Goal: Task Accomplishment & Management: Complete application form

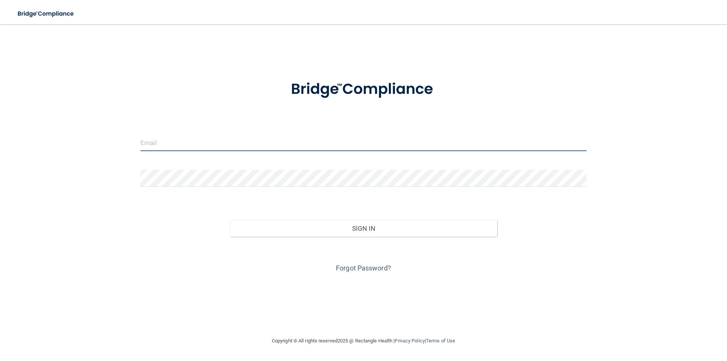
click at [159, 140] on input "email" at bounding box center [363, 142] width 446 height 17
type input "[PERSON_NAME][EMAIL_ADDRESS][PERSON_NAME][DOMAIN_NAME]"
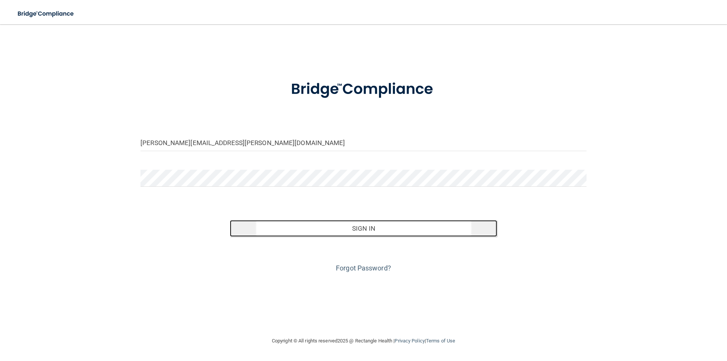
click at [368, 226] on button "Sign In" at bounding box center [364, 228] width 268 height 17
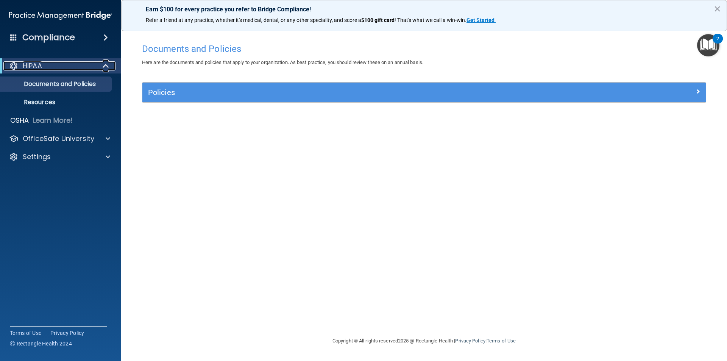
click at [105, 67] on span at bounding box center [106, 65] width 6 height 9
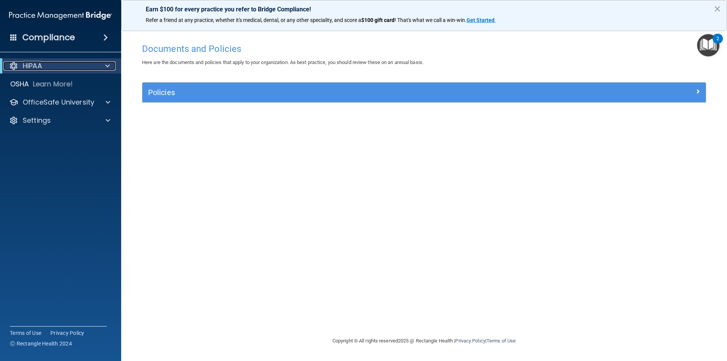
click at [105, 67] on span at bounding box center [107, 65] width 5 height 9
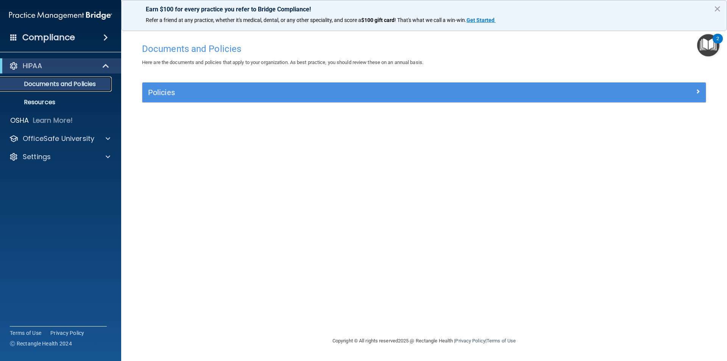
click at [48, 86] on p "Documents and Policies" at bounding box center [56, 84] width 103 height 8
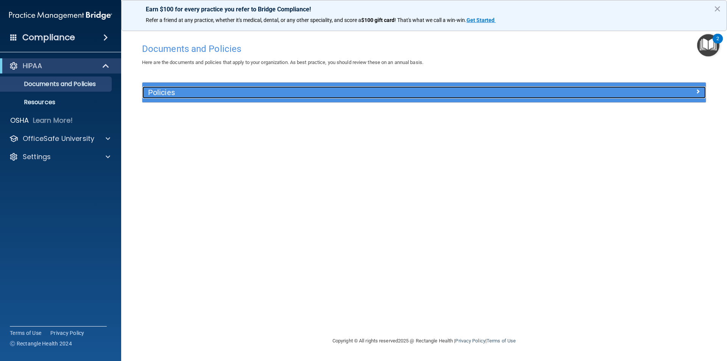
click at [164, 93] on h5 "Policies" at bounding box center [353, 92] width 411 height 8
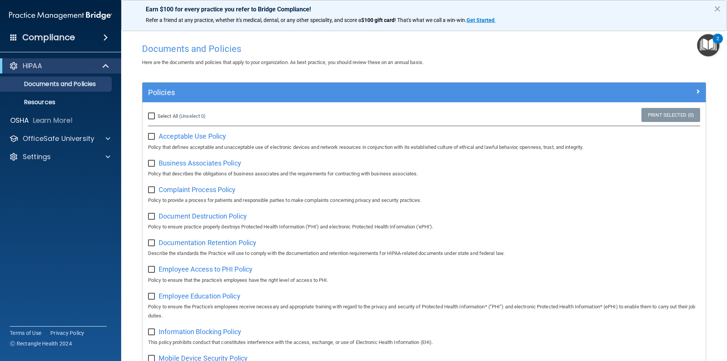
click at [711, 42] on img "Open Resource Center, 2 new notifications" at bounding box center [708, 45] width 22 height 22
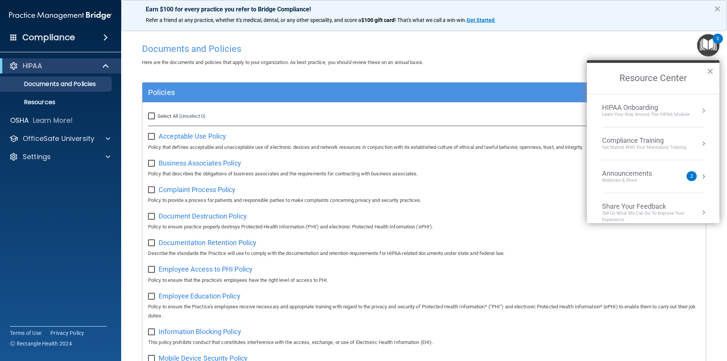
click at [621, 139] on div "Compliance Training" at bounding box center [644, 140] width 84 height 8
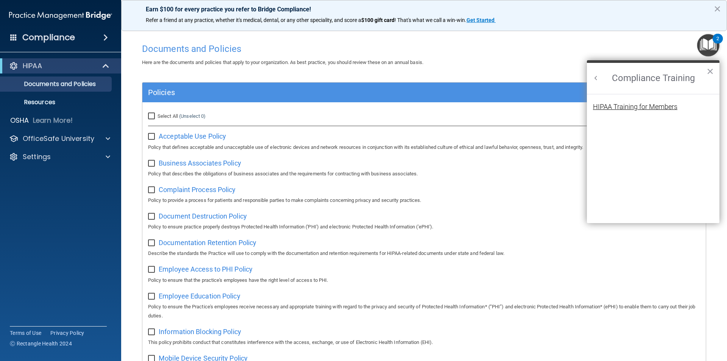
click at [617, 103] on div "HIPAA Training for Members" at bounding box center [635, 106] width 84 height 7
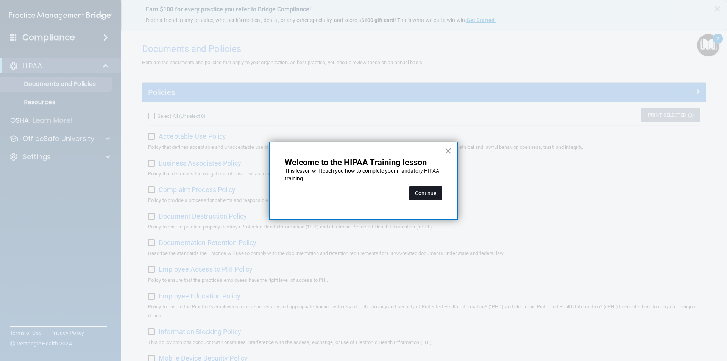
click at [423, 196] on button "Continue" at bounding box center [425, 193] width 33 height 14
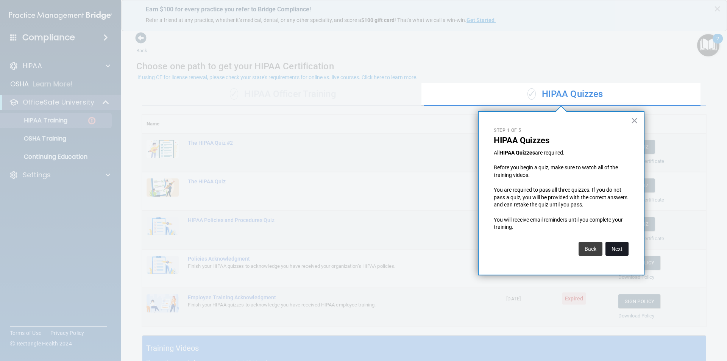
click at [614, 249] on button "Next" at bounding box center [616, 249] width 23 height 14
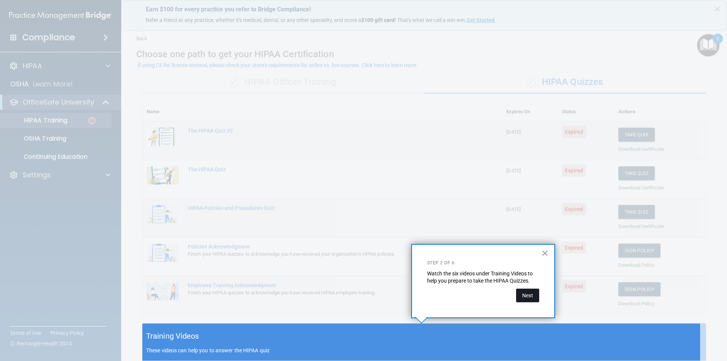
click at [528, 296] on button "Next" at bounding box center [527, 295] width 23 height 14
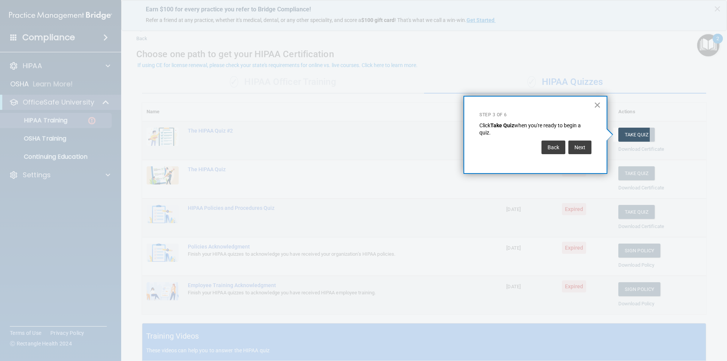
click at [595, 103] on button "×" at bounding box center [597, 105] width 7 height 12
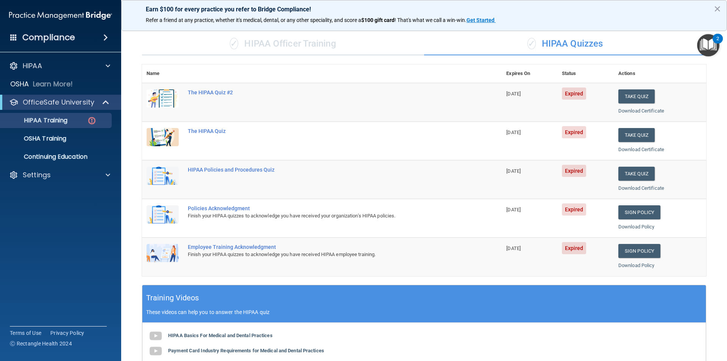
scroll to position [50, 0]
click at [631, 95] on button "Take Quiz" at bounding box center [636, 97] width 36 height 14
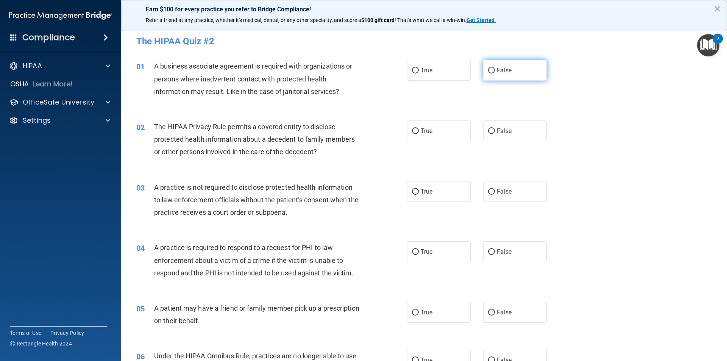
click at [488, 70] on input "False" at bounding box center [491, 71] width 7 height 6
radio input "true"
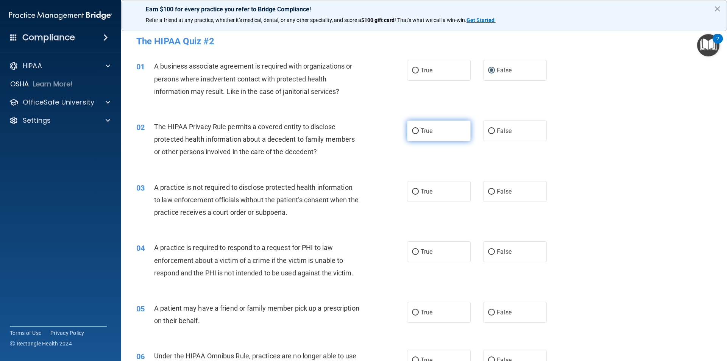
click at [412, 132] on input "True" at bounding box center [415, 131] width 7 height 6
radio input "true"
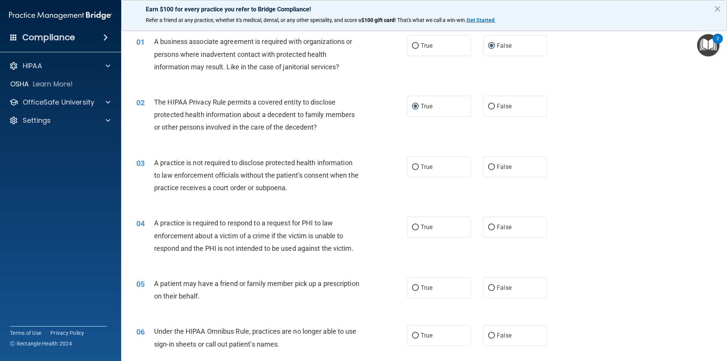
scroll to position [38, 0]
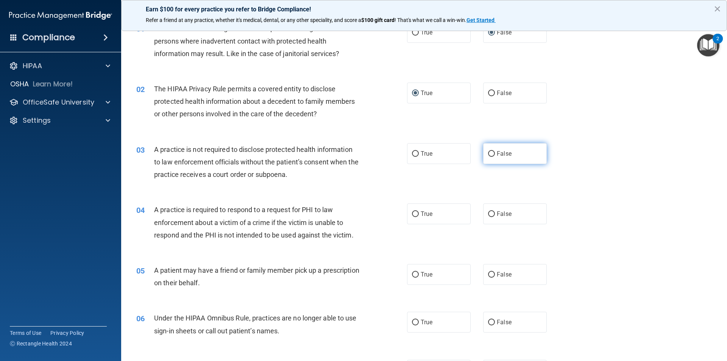
click at [488, 155] on input "False" at bounding box center [491, 154] width 7 height 6
radio input "true"
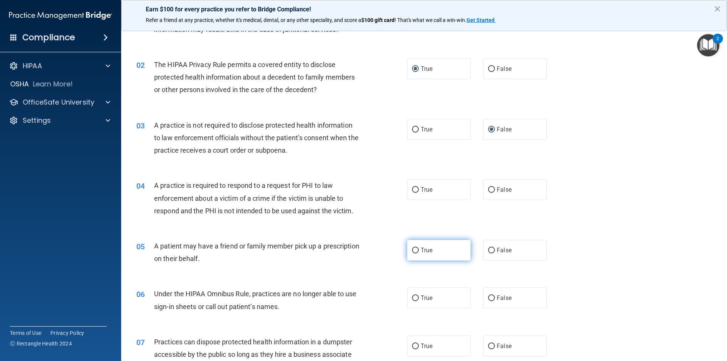
scroll to position [76, 0]
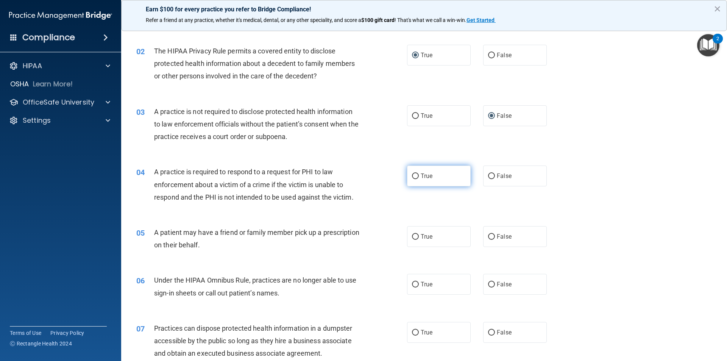
click at [416, 175] on label "True" at bounding box center [439, 175] width 64 height 21
click at [416, 175] on input "True" at bounding box center [415, 176] width 7 height 6
radio input "true"
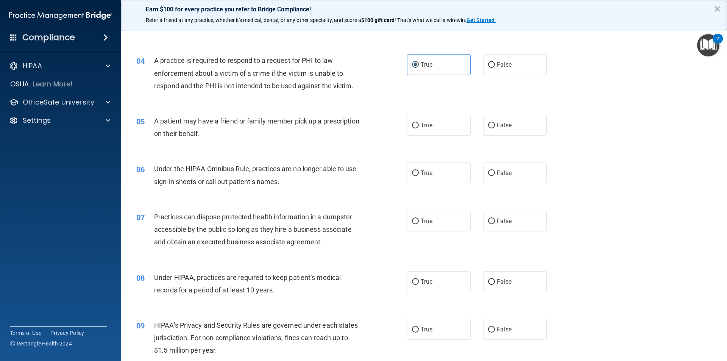
scroll to position [189, 0]
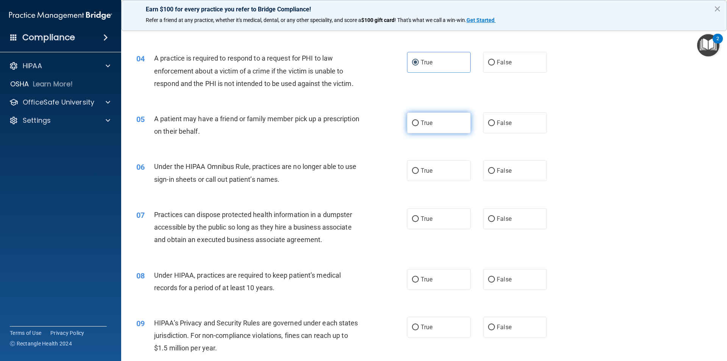
click at [416, 121] on input "True" at bounding box center [415, 123] width 7 height 6
radio input "true"
click at [497, 169] on span "False" at bounding box center [504, 170] width 15 height 7
click at [494, 169] on input "False" at bounding box center [491, 171] width 7 height 6
radio input "true"
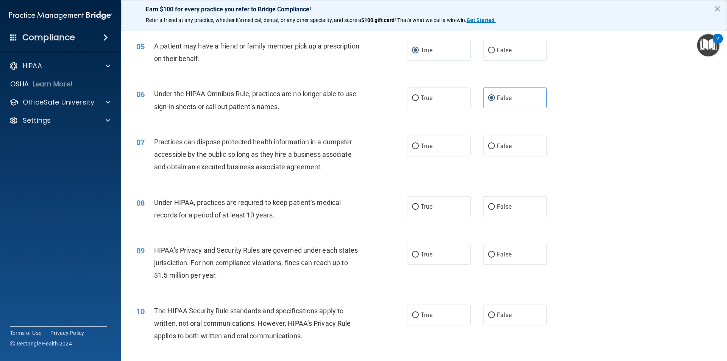
scroll to position [265, 0]
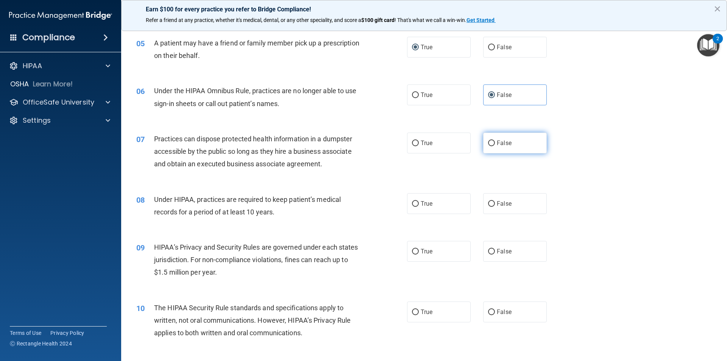
click at [488, 144] on input "False" at bounding box center [491, 143] width 7 height 6
radio input "true"
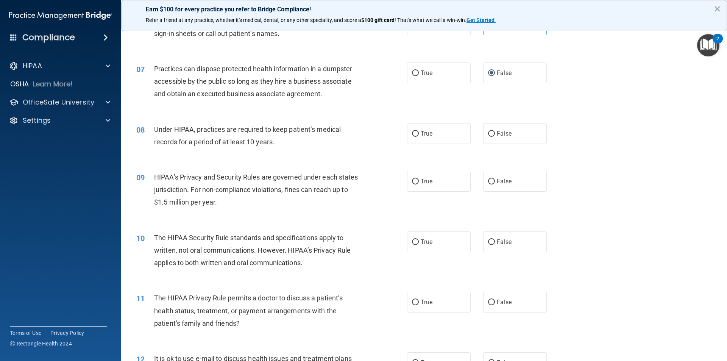
scroll to position [341, 0]
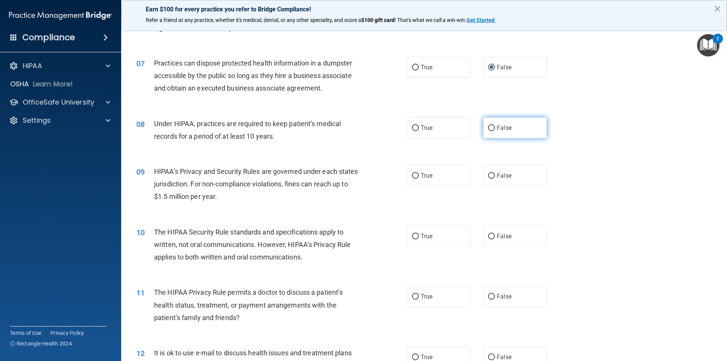
click at [491, 128] on label "False" at bounding box center [515, 127] width 64 height 21
click at [491, 128] on input "False" at bounding box center [491, 128] width 7 height 6
radio input "true"
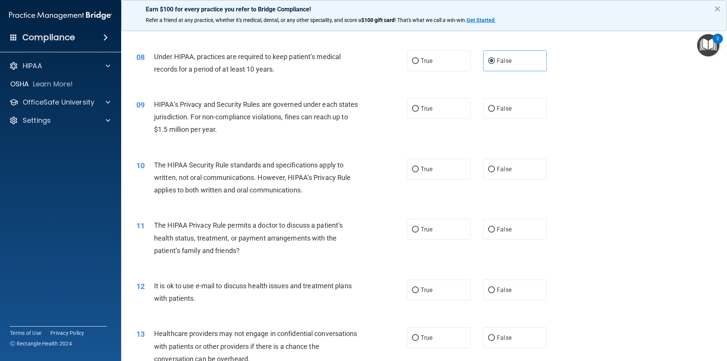
scroll to position [416, 0]
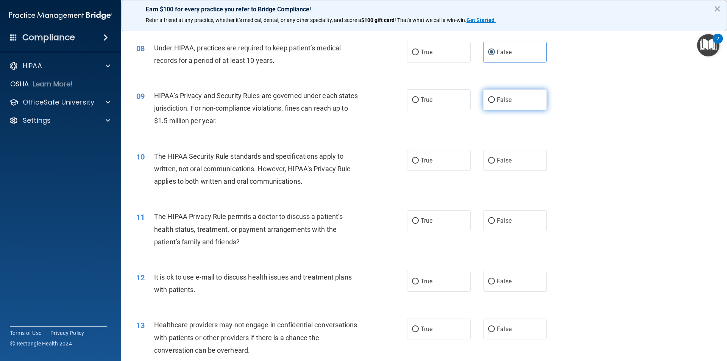
click at [490, 99] on input "False" at bounding box center [491, 100] width 7 height 6
radio input "true"
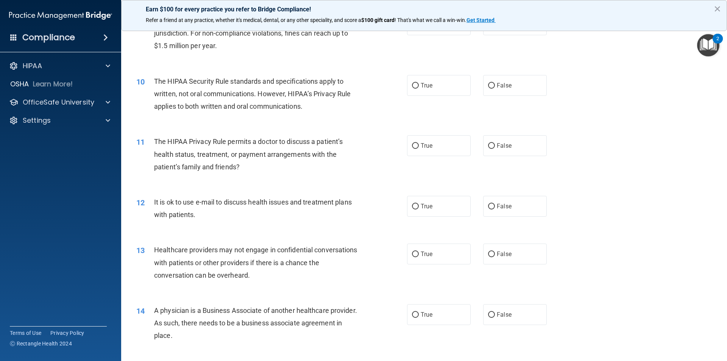
scroll to position [492, 0]
click at [492, 86] on label "False" at bounding box center [515, 84] width 64 height 21
click at [492, 86] on input "False" at bounding box center [491, 85] width 7 height 6
radio input "true"
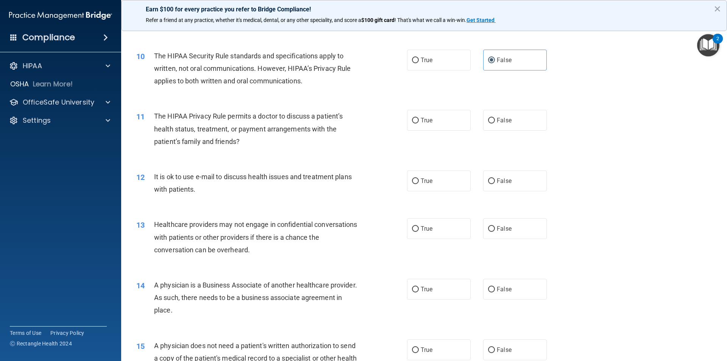
scroll to position [530, 0]
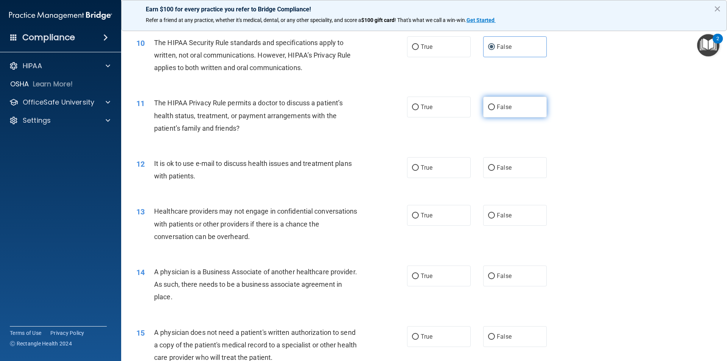
click at [491, 107] on input "False" at bounding box center [491, 107] width 7 height 6
radio input "true"
click at [414, 167] on input "True" at bounding box center [415, 168] width 7 height 6
radio input "true"
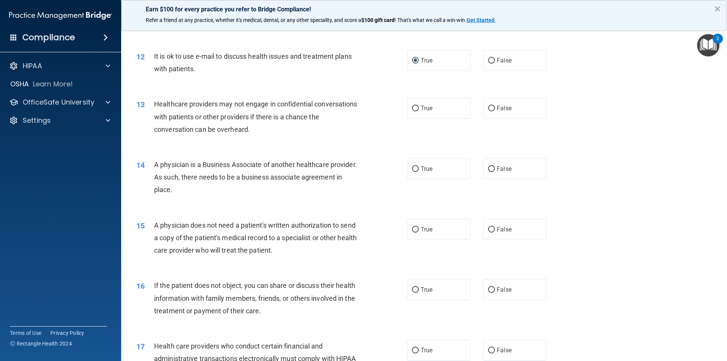
scroll to position [644, 0]
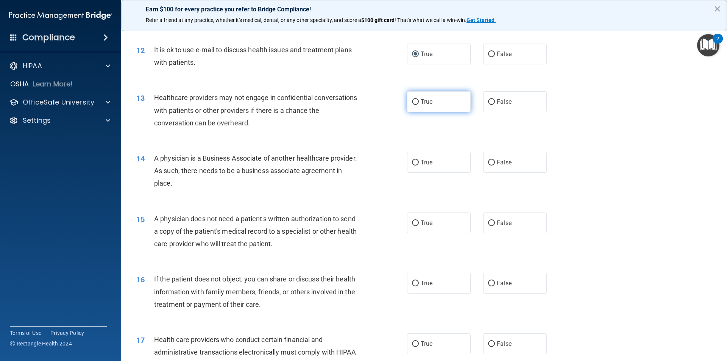
click at [415, 100] on input "True" at bounding box center [415, 102] width 7 height 6
radio input "true"
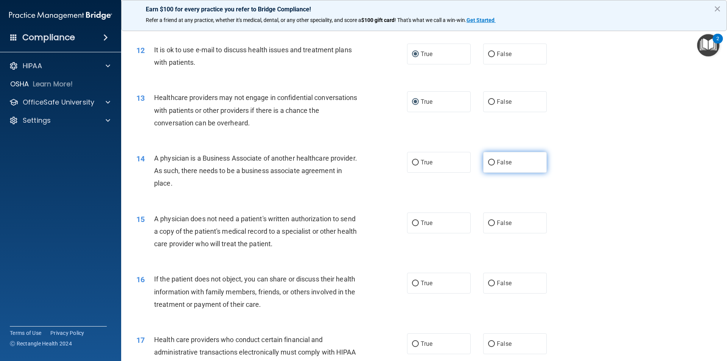
click at [492, 161] on label "False" at bounding box center [515, 162] width 64 height 21
click at [492, 161] on input "False" at bounding box center [491, 163] width 7 height 6
radio input "true"
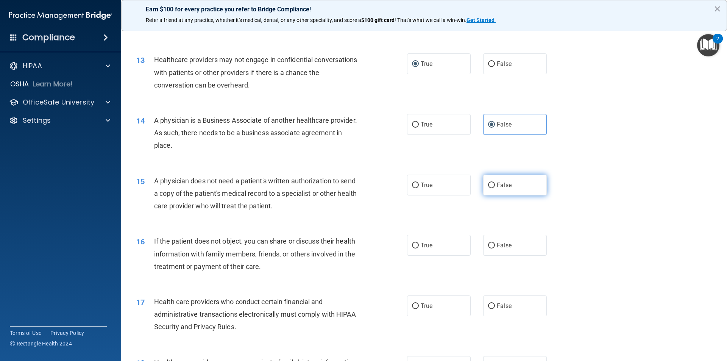
click at [491, 185] on input "False" at bounding box center [491, 185] width 7 height 6
radio input "true"
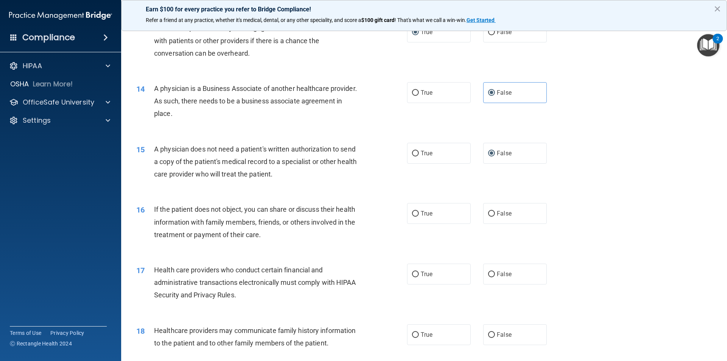
scroll to position [757, 0]
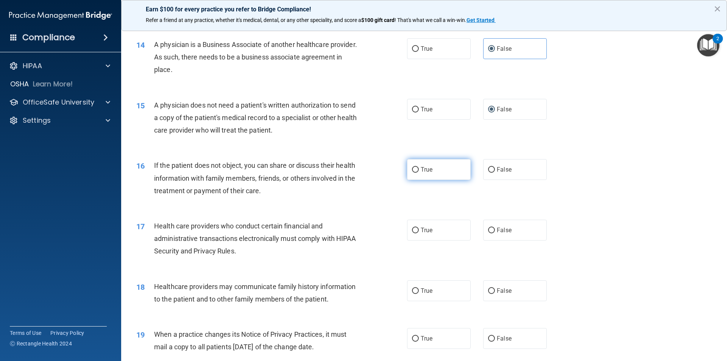
click at [414, 167] on input "True" at bounding box center [415, 170] width 7 height 6
radio input "true"
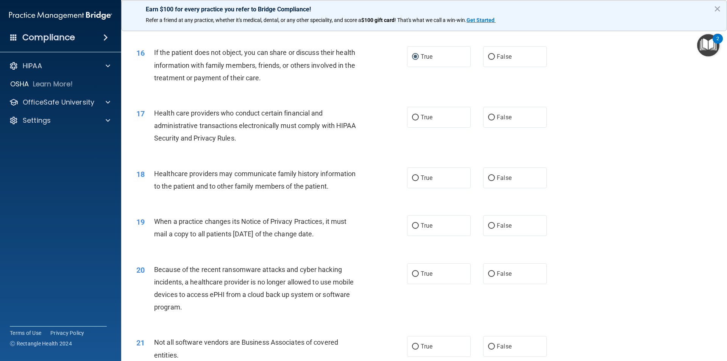
scroll to position [871, 0]
click at [414, 116] on input "True" at bounding box center [415, 117] width 7 height 6
radio input "true"
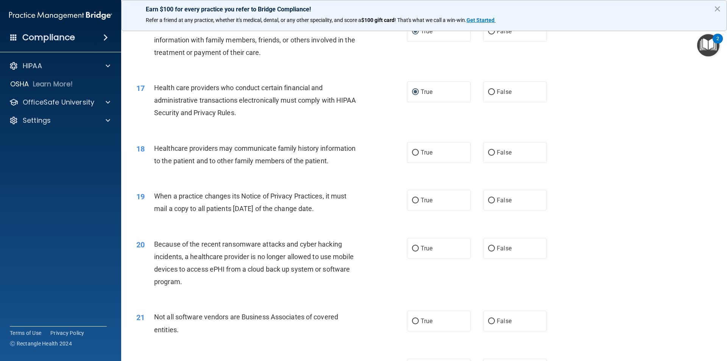
scroll to position [909, 0]
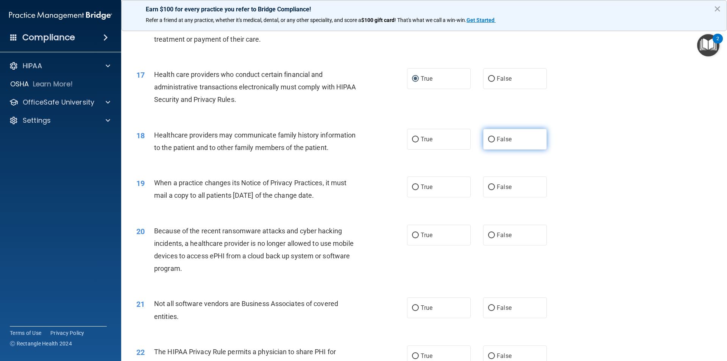
click at [491, 139] on input "False" at bounding box center [491, 140] width 7 height 6
radio input "true"
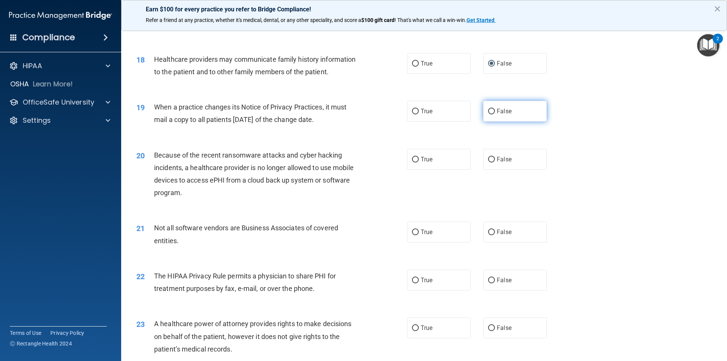
click at [493, 110] on label "False" at bounding box center [515, 111] width 64 height 21
click at [493, 110] on input "False" at bounding box center [491, 112] width 7 height 6
radio input "true"
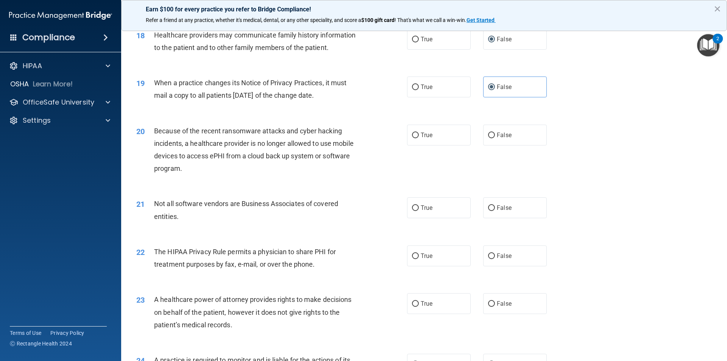
scroll to position [1022, 0]
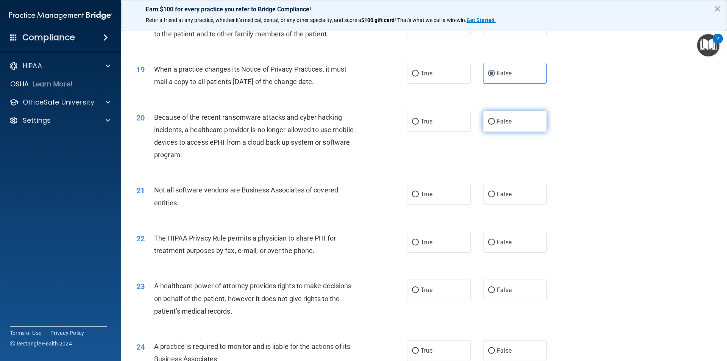
click at [493, 121] on label "False" at bounding box center [515, 121] width 64 height 21
click at [493, 121] on input "False" at bounding box center [491, 122] width 7 height 6
radio input "true"
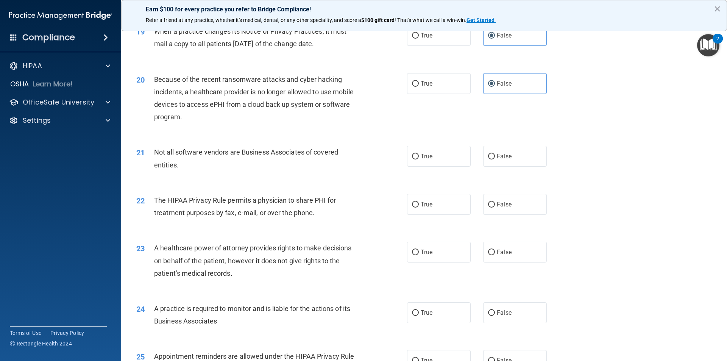
scroll to position [1098, 0]
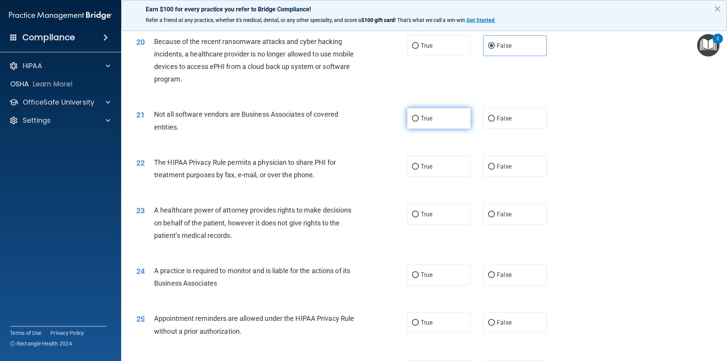
click at [416, 116] on label "True" at bounding box center [439, 118] width 64 height 21
click at [416, 116] on input "True" at bounding box center [415, 119] width 7 height 6
radio input "true"
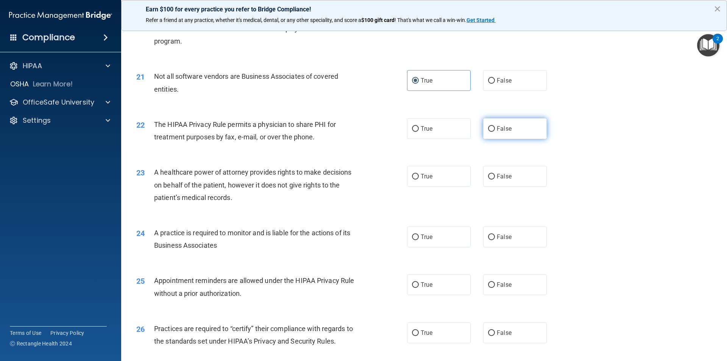
click at [489, 128] on input "False" at bounding box center [491, 129] width 7 height 6
radio input "true"
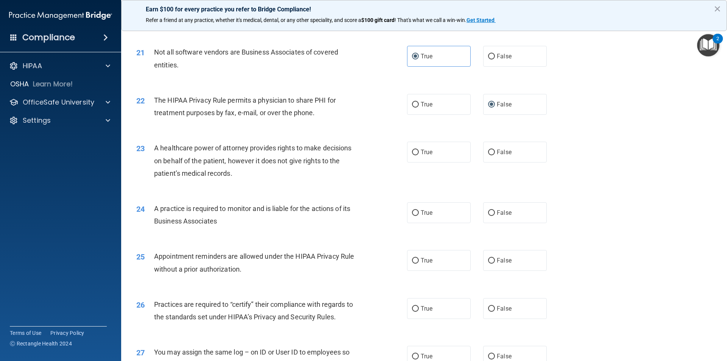
scroll to position [1174, 0]
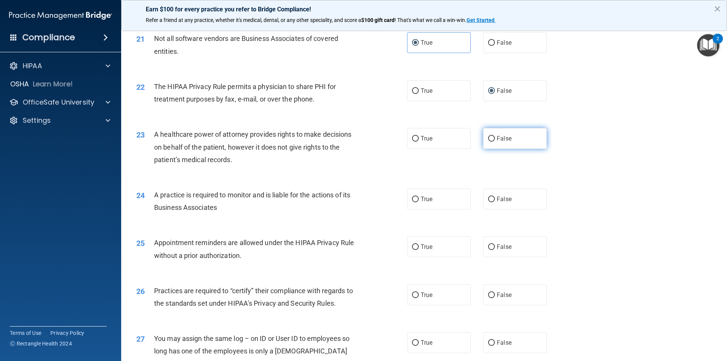
click at [488, 137] on input "False" at bounding box center [491, 139] width 7 height 6
radio input "true"
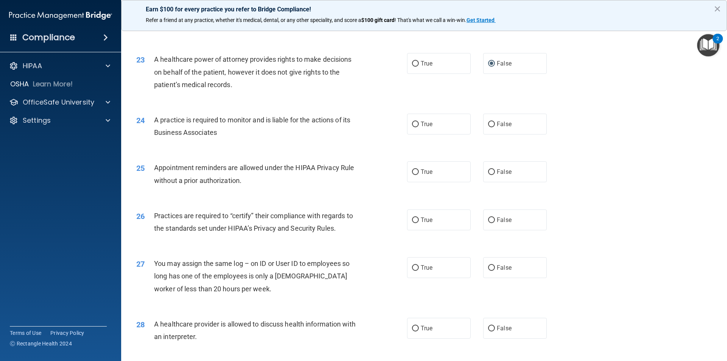
scroll to position [1249, 0]
click at [491, 126] on label "False" at bounding box center [515, 123] width 64 height 21
click at [491, 126] on input "False" at bounding box center [491, 124] width 7 height 6
radio input "true"
click at [490, 173] on input "False" at bounding box center [491, 171] width 7 height 6
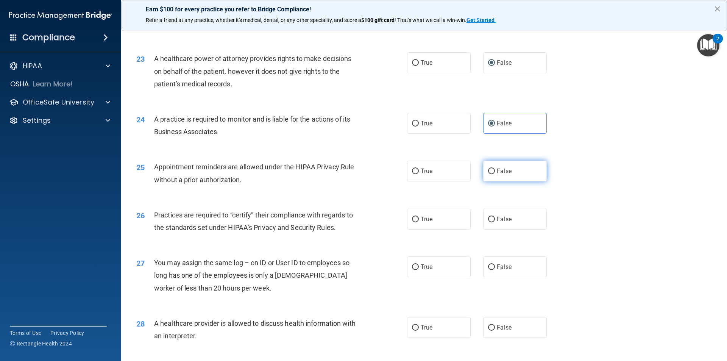
radio input "true"
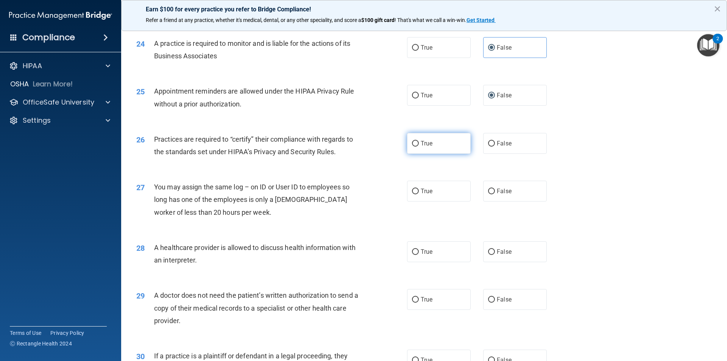
click at [413, 145] on input "True" at bounding box center [415, 144] width 7 height 6
radio input "true"
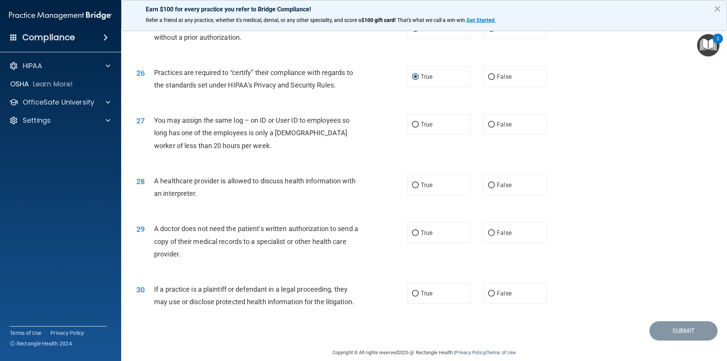
scroll to position [1402, 0]
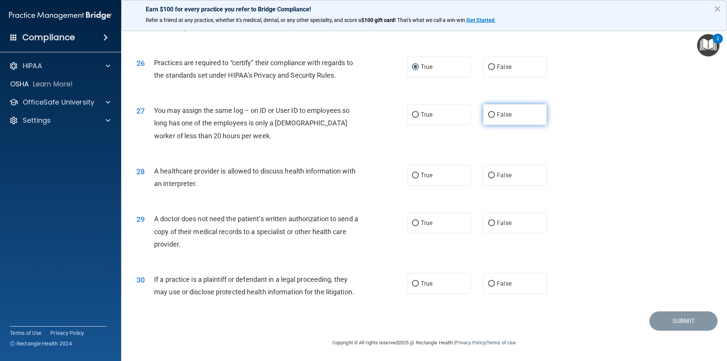
click at [489, 115] on input "False" at bounding box center [491, 115] width 7 height 6
radio input "true"
click at [412, 177] on input "True" at bounding box center [415, 176] width 7 height 6
radio input "true"
click at [489, 222] on input "False" at bounding box center [491, 223] width 7 height 6
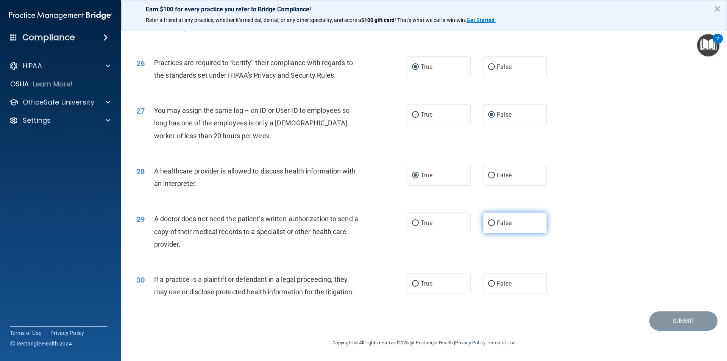
radio input "true"
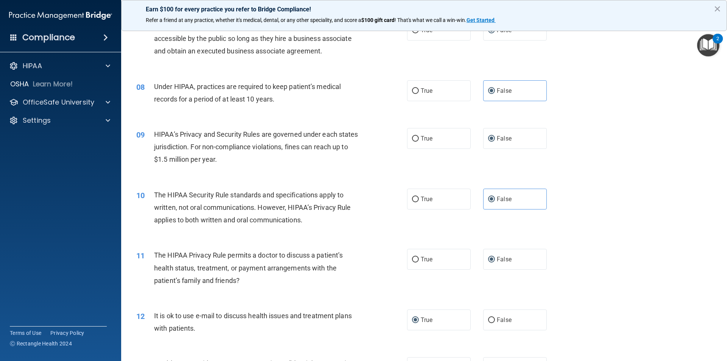
scroll to position [379, 0]
click at [412, 199] on input "True" at bounding box center [415, 199] width 7 height 6
radio input "true"
radio input "false"
click at [413, 259] on input "True" at bounding box center [415, 259] width 7 height 6
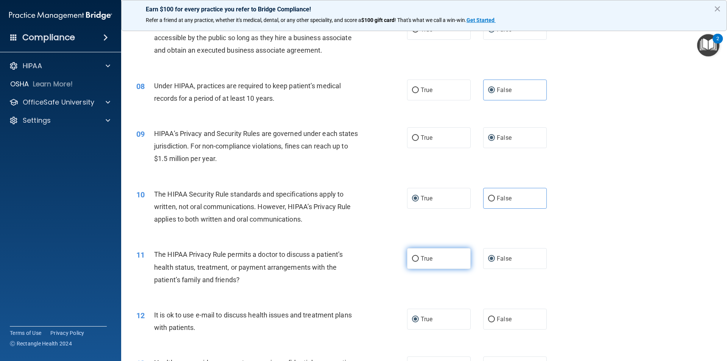
radio input "true"
radio input "false"
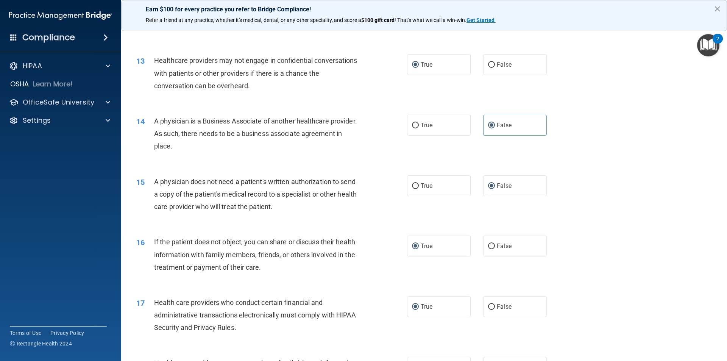
scroll to position [644, 0]
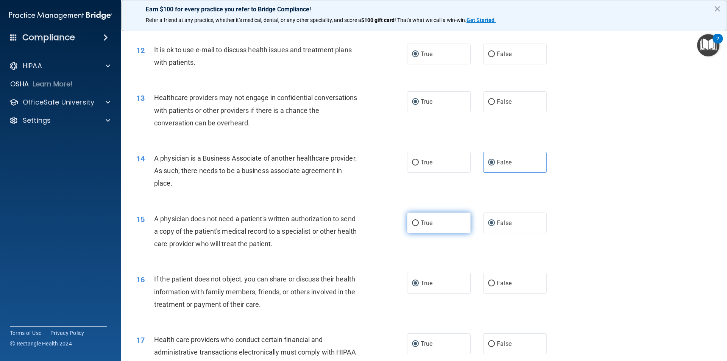
click at [414, 224] on input "True" at bounding box center [415, 223] width 7 height 6
radio input "true"
radio input "false"
drag, startPoint x: 418, startPoint y: 286, endPoint x: 417, endPoint y: 290, distance: 4.3
click at [418, 286] on label "True" at bounding box center [439, 283] width 64 height 21
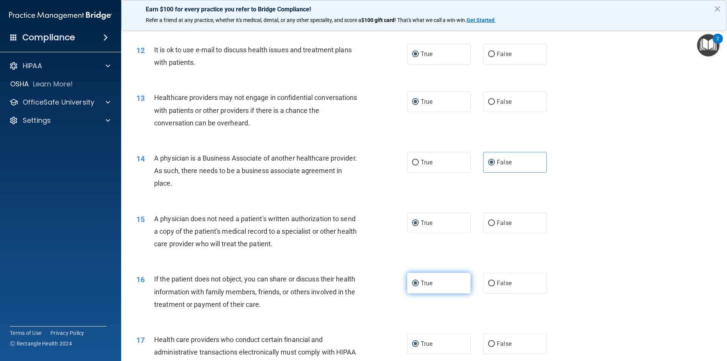
click at [418, 286] on input "True" at bounding box center [415, 284] width 7 height 6
click at [399, 309] on div "16 If the patient does not object, you can share or discuss their health inform…" at bounding box center [271, 294] width 293 height 42
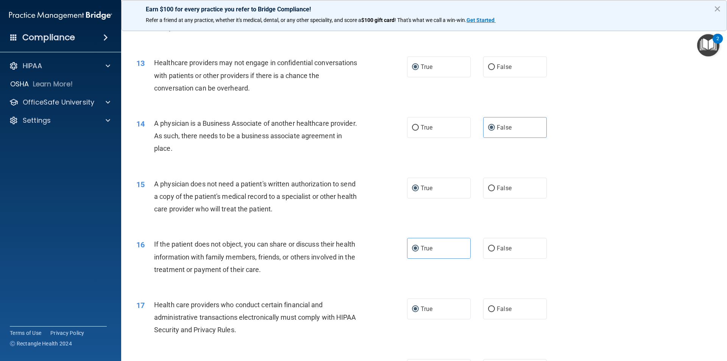
scroll to position [757, 0]
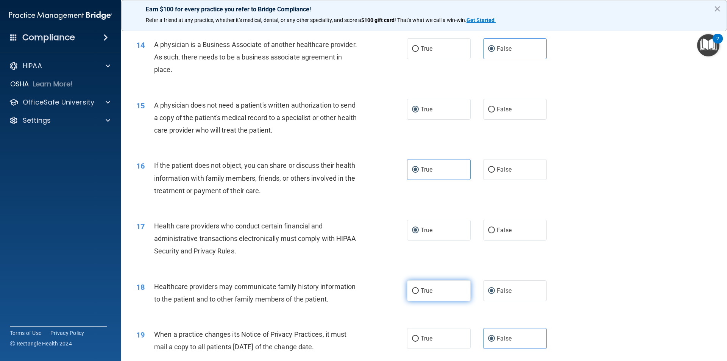
click at [414, 290] on input "True" at bounding box center [415, 291] width 7 height 6
radio input "true"
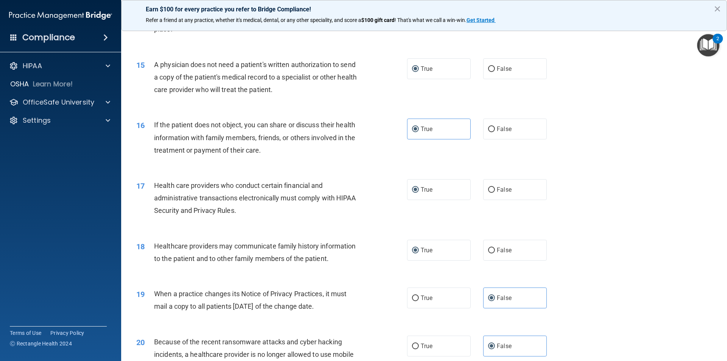
scroll to position [871, 0]
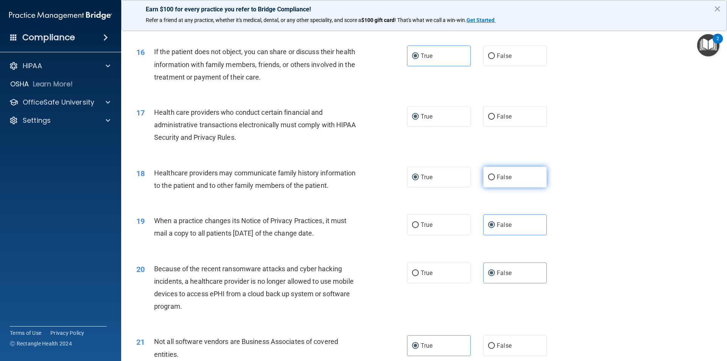
click at [489, 176] on input "False" at bounding box center [491, 178] width 7 height 6
radio input "true"
radio input "false"
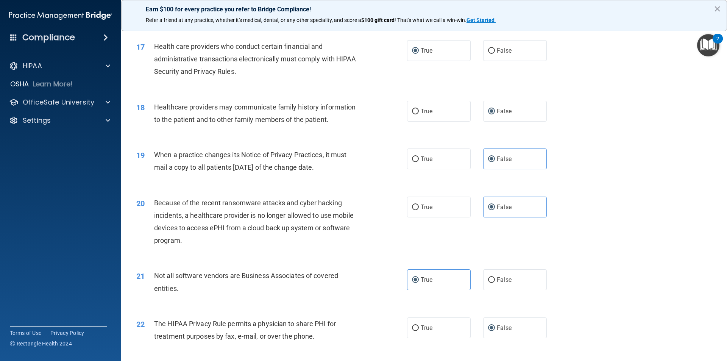
scroll to position [1022, 0]
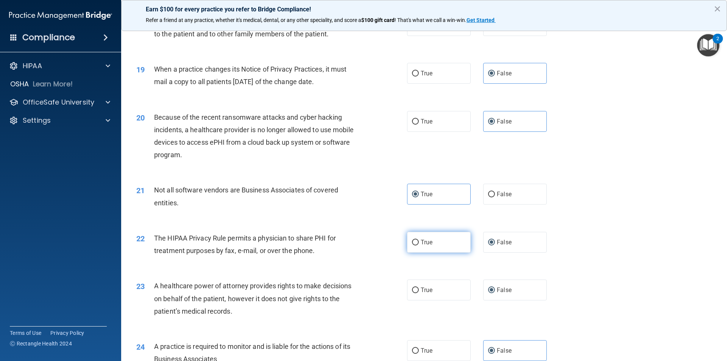
click at [413, 243] on input "True" at bounding box center [415, 243] width 7 height 6
radio input "true"
radio input "false"
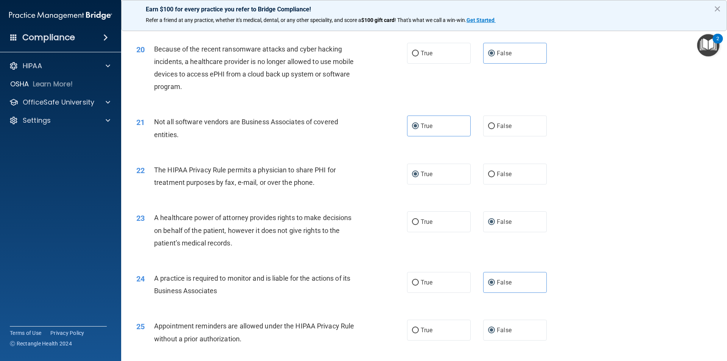
scroll to position [1211, 0]
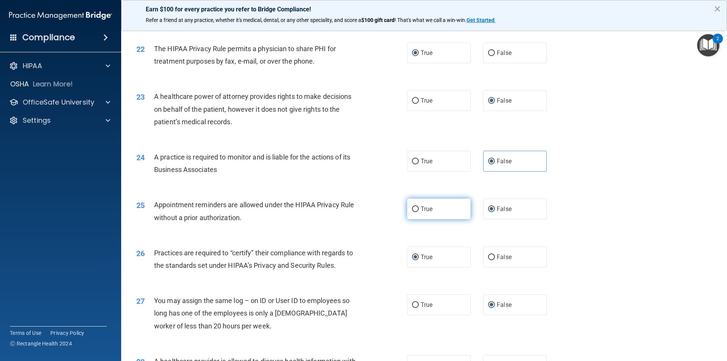
click at [413, 209] on input "True" at bounding box center [415, 209] width 7 height 6
radio input "true"
radio input "false"
click at [491, 256] on input "False" at bounding box center [491, 257] width 7 height 6
radio input "true"
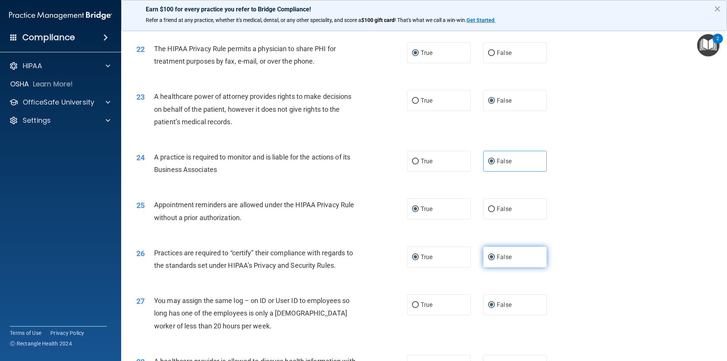
radio input "false"
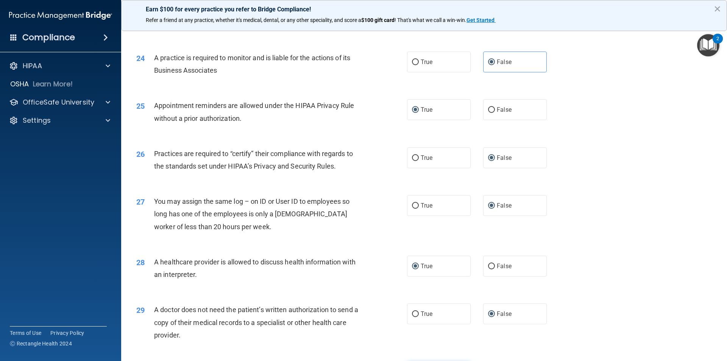
scroll to position [1401, 0]
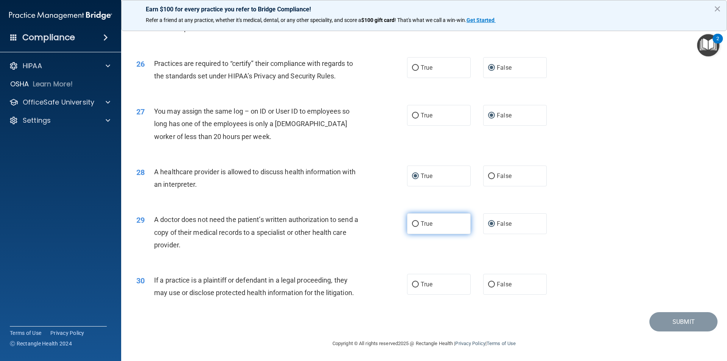
click at [412, 222] on input "True" at bounding box center [415, 224] width 7 height 6
radio input "true"
radio input "false"
click at [415, 285] on input "True" at bounding box center [415, 285] width 7 height 6
radio input "true"
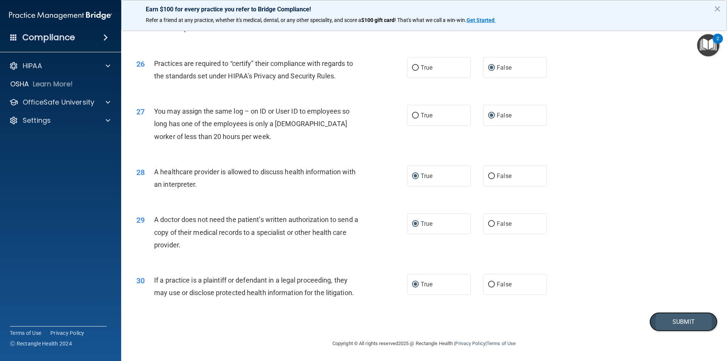
click at [675, 323] on button "Submit" at bounding box center [683, 321] width 68 height 19
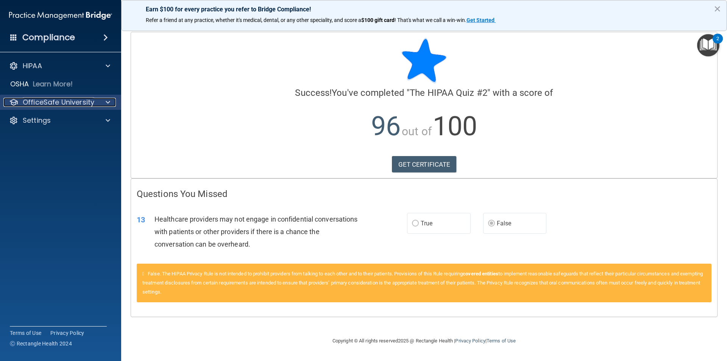
click at [113, 102] on div at bounding box center [106, 102] width 19 height 9
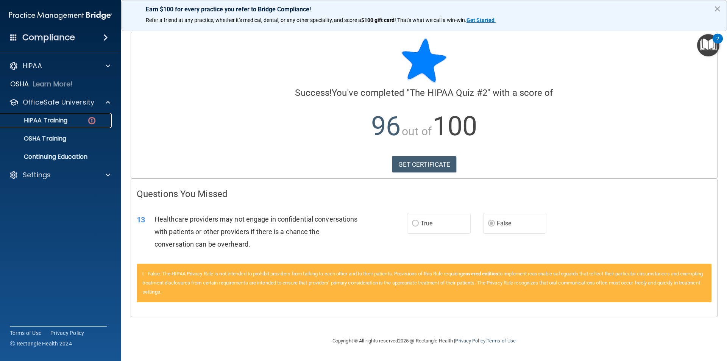
click at [72, 120] on div "HIPAA Training" at bounding box center [56, 121] width 103 height 8
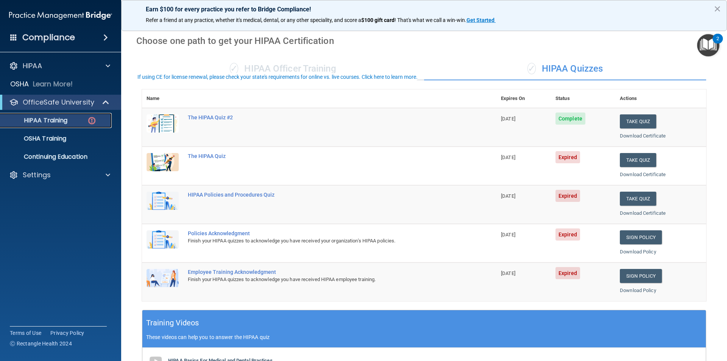
scroll to position [38, 0]
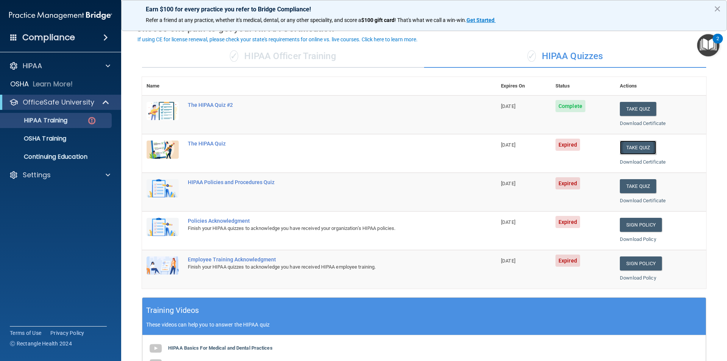
click at [639, 150] on button "Take Quiz" at bounding box center [638, 147] width 36 height 14
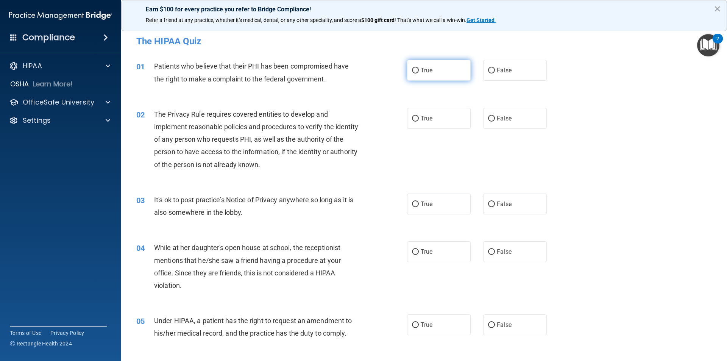
click at [414, 71] on input "True" at bounding box center [415, 71] width 7 height 6
radio input "true"
click at [415, 121] on input "True" at bounding box center [415, 119] width 7 height 6
radio input "true"
click at [491, 206] on label "False" at bounding box center [515, 203] width 64 height 21
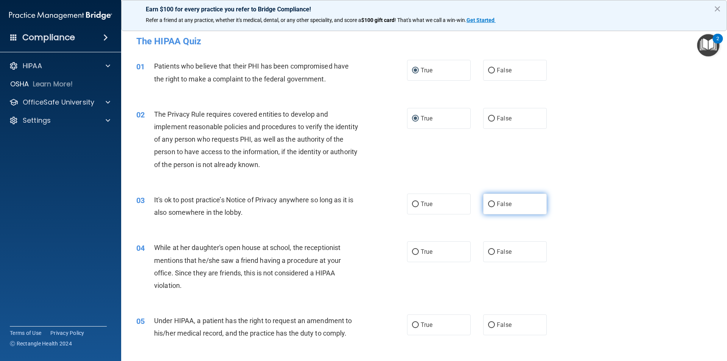
click at [491, 206] on input "False" at bounding box center [491, 204] width 7 height 6
radio input "true"
click at [491, 251] on input "False" at bounding box center [491, 252] width 7 height 6
radio input "true"
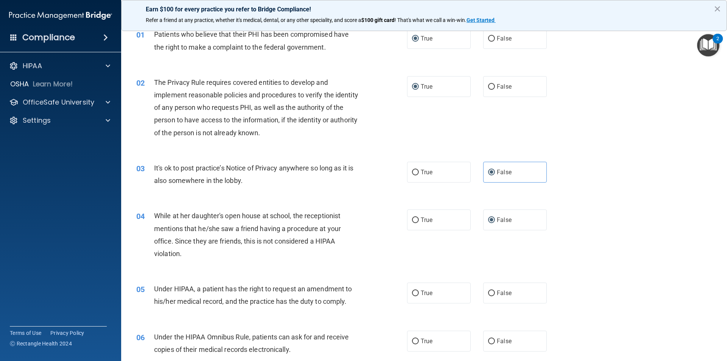
scroll to position [76, 0]
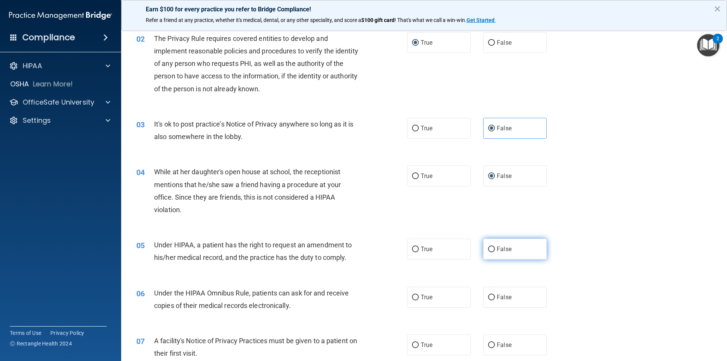
click at [491, 246] on input "False" at bounding box center [491, 249] width 7 height 6
radio input "true"
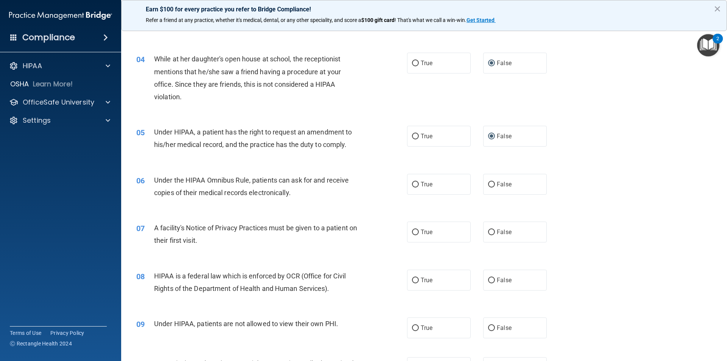
scroll to position [189, 0]
click at [413, 230] on input "True" at bounding box center [415, 232] width 7 height 6
radio input "true"
click at [413, 184] on input "True" at bounding box center [415, 184] width 7 height 6
radio input "true"
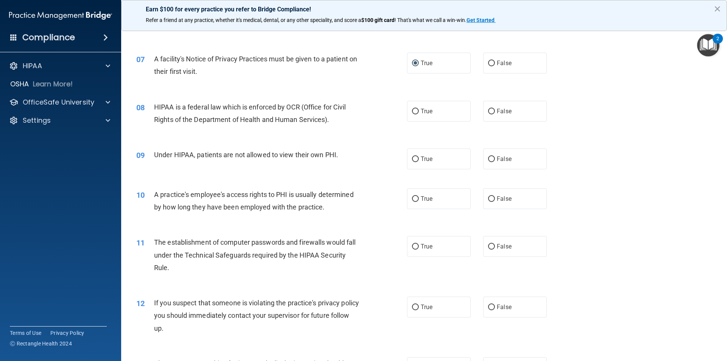
scroll to position [379, 0]
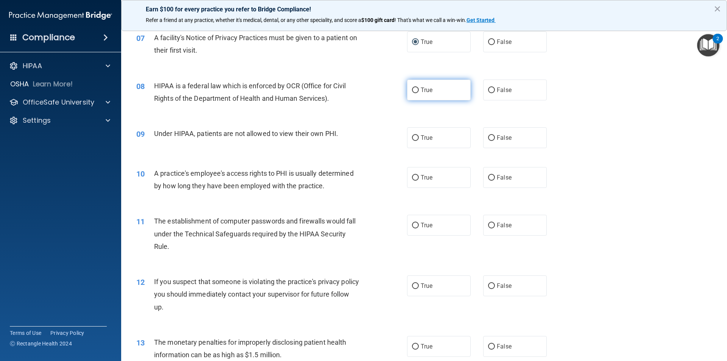
click at [415, 92] on input "True" at bounding box center [415, 90] width 7 height 6
radio input "true"
click at [488, 137] on input "False" at bounding box center [491, 138] width 7 height 6
radio input "true"
click at [490, 176] on input "False" at bounding box center [491, 178] width 7 height 6
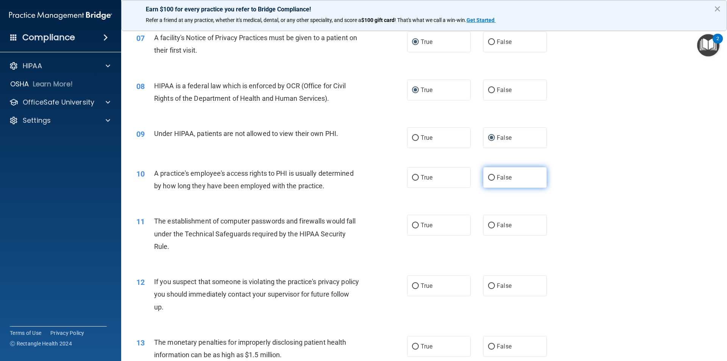
radio input "true"
click at [412, 225] on input "True" at bounding box center [415, 226] width 7 height 6
radio input "true"
click at [411, 290] on label "True" at bounding box center [439, 285] width 64 height 21
click at [412, 289] on input "True" at bounding box center [415, 286] width 7 height 6
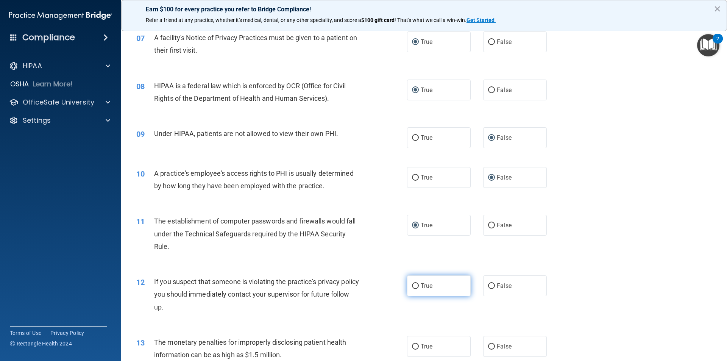
radio input "true"
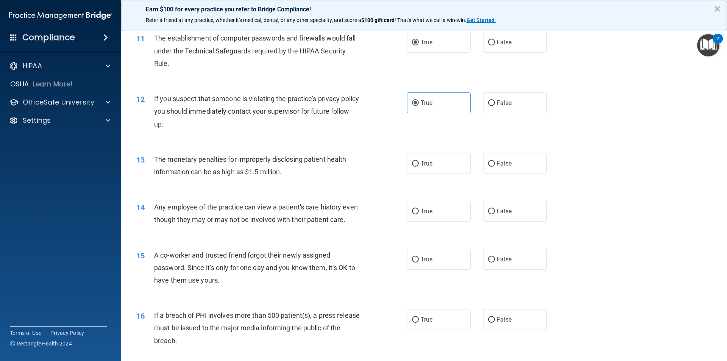
scroll to position [568, 0]
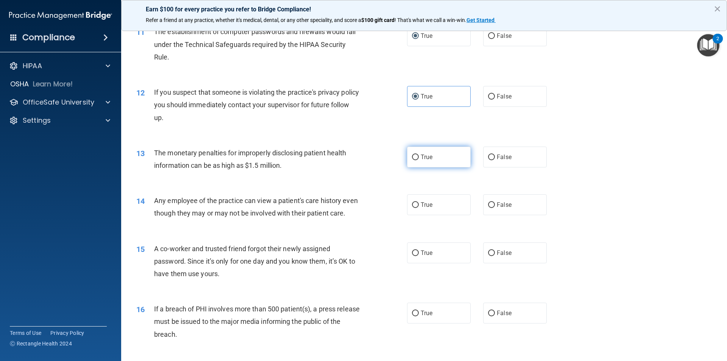
click at [415, 157] on input "True" at bounding box center [415, 157] width 7 height 6
radio input "true"
click at [491, 206] on input "False" at bounding box center [491, 205] width 7 height 6
radio input "true"
click at [491, 256] on input "False" at bounding box center [491, 253] width 7 height 6
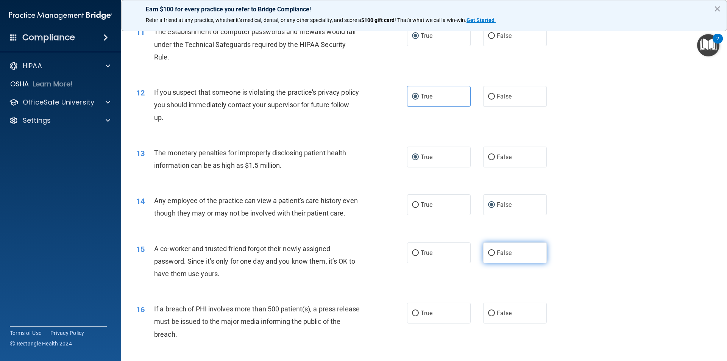
radio input "true"
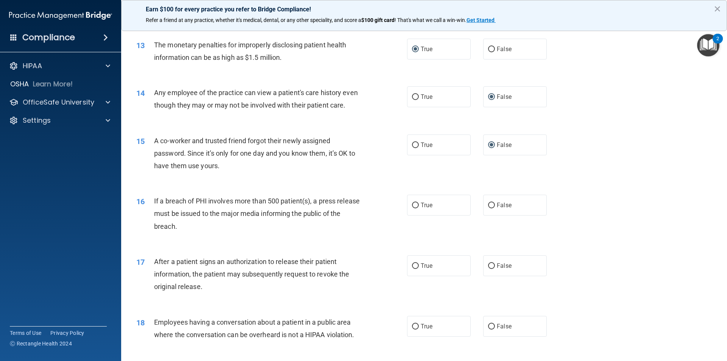
scroll to position [681, 0]
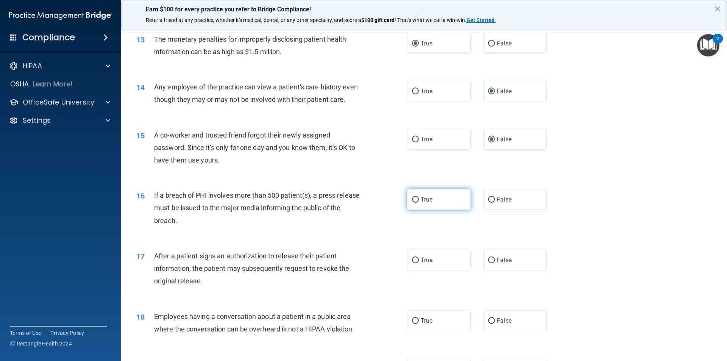
click at [412, 203] on input "True" at bounding box center [415, 200] width 7 height 6
radio input "true"
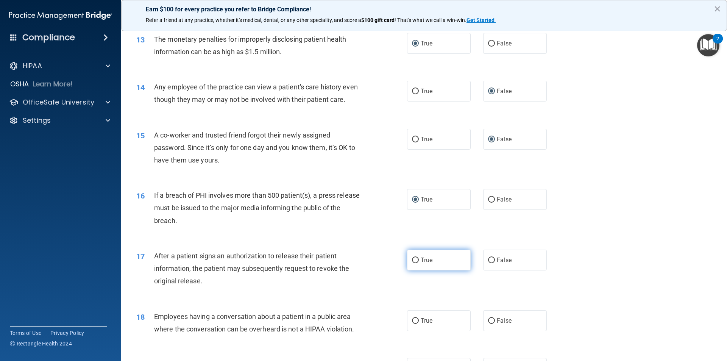
click at [416, 270] on label "True" at bounding box center [439, 259] width 64 height 21
click at [416, 263] on input "True" at bounding box center [415, 260] width 7 height 6
radio input "true"
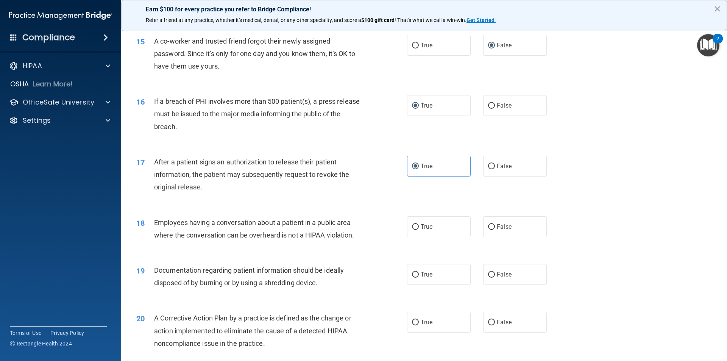
scroll to position [795, 0]
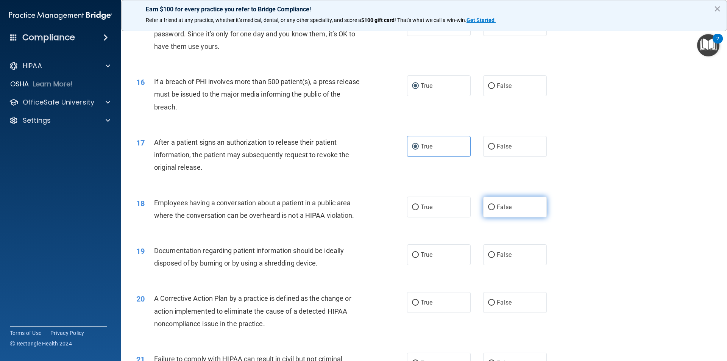
click at [490, 210] on input "False" at bounding box center [491, 207] width 7 height 6
radio input "true"
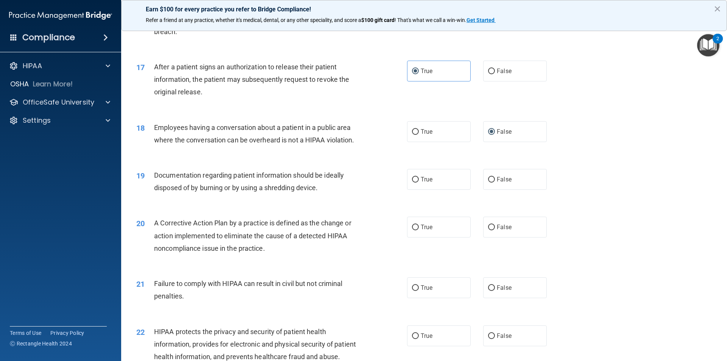
scroll to position [871, 0]
click at [414, 182] on input "True" at bounding box center [415, 179] width 7 height 6
radio input "true"
click at [413, 230] on input "True" at bounding box center [415, 227] width 7 height 6
radio input "true"
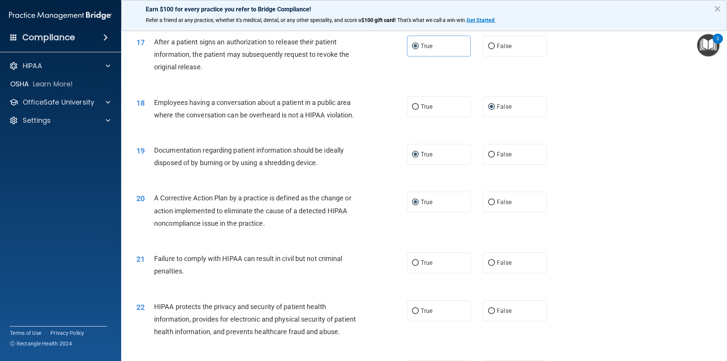
scroll to position [909, 0]
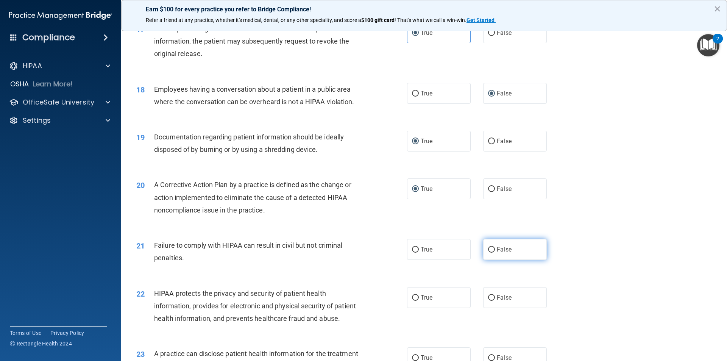
click at [491, 253] on input "False" at bounding box center [491, 250] width 7 height 6
radio input "true"
click at [412, 301] on input "True" at bounding box center [415, 298] width 7 height 6
radio input "true"
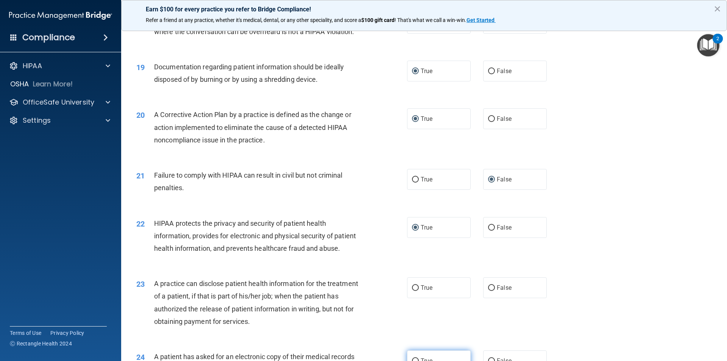
scroll to position [1060, 0]
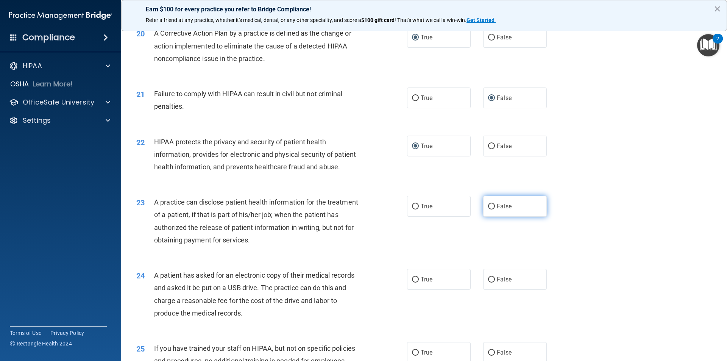
click at [488, 209] on input "False" at bounding box center [491, 207] width 7 height 6
radio input "true"
click at [415, 282] on input "True" at bounding box center [415, 280] width 7 height 6
radio input "true"
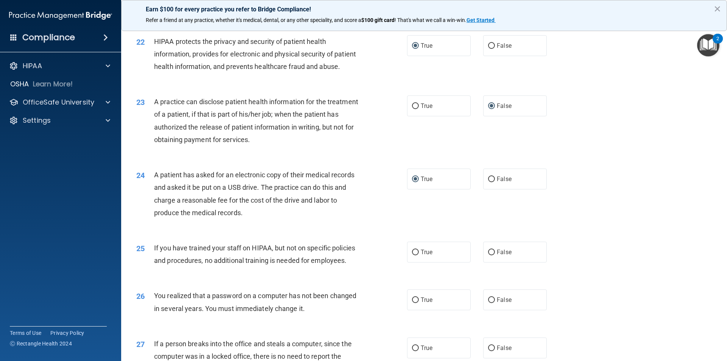
scroll to position [1174, 0]
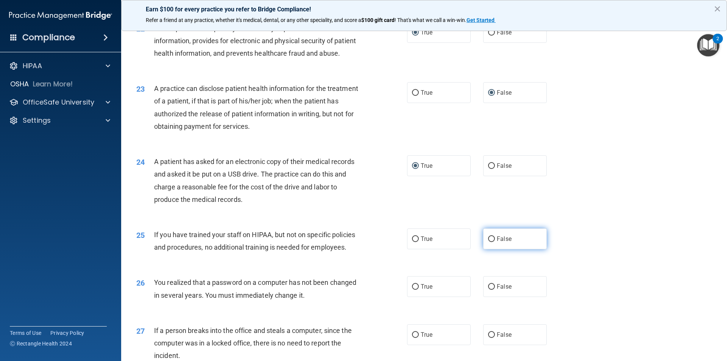
click at [491, 242] on input "False" at bounding box center [491, 239] width 7 height 6
radio input "true"
click at [412, 290] on input "True" at bounding box center [415, 287] width 7 height 6
radio input "true"
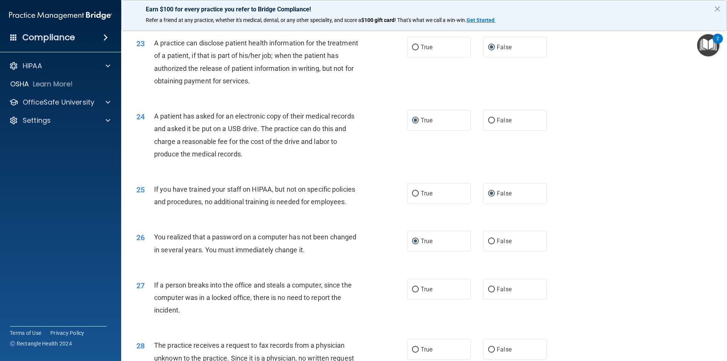
scroll to position [1325, 0]
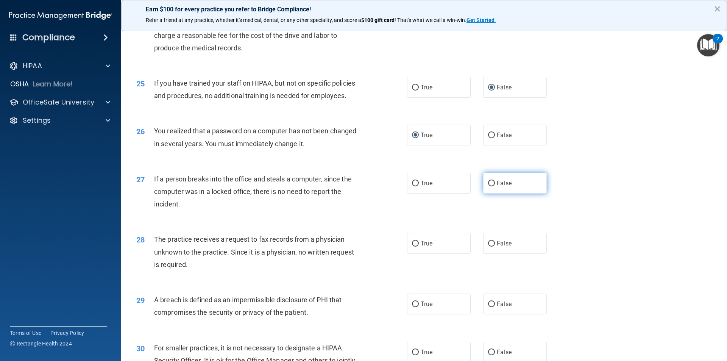
click at [491, 186] on input "False" at bounding box center [491, 184] width 7 height 6
radio input "true"
click at [489, 246] on input "False" at bounding box center [491, 244] width 7 height 6
radio input "true"
click at [414, 307] on input "True" at bounding box center [415, 304] width 7 height 6
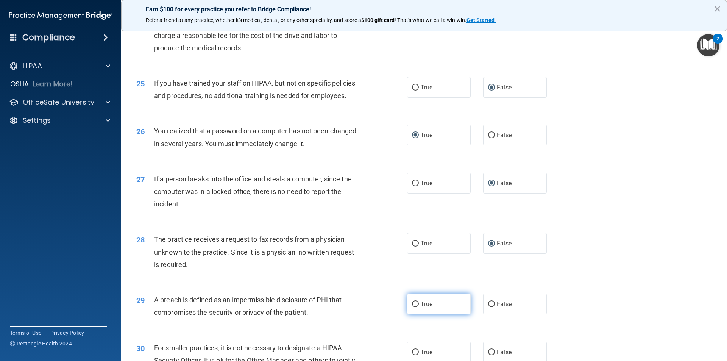
radio input "true"
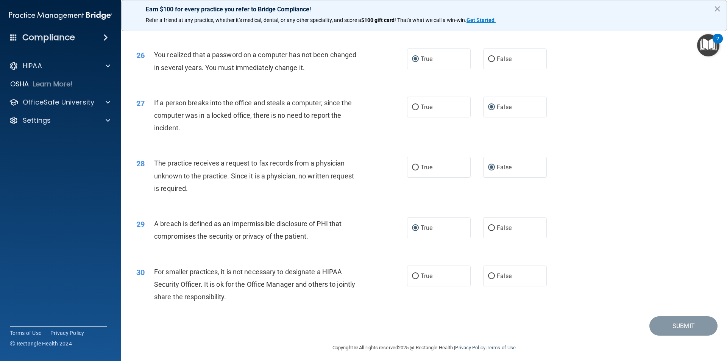
scroll to position [1431, 0]
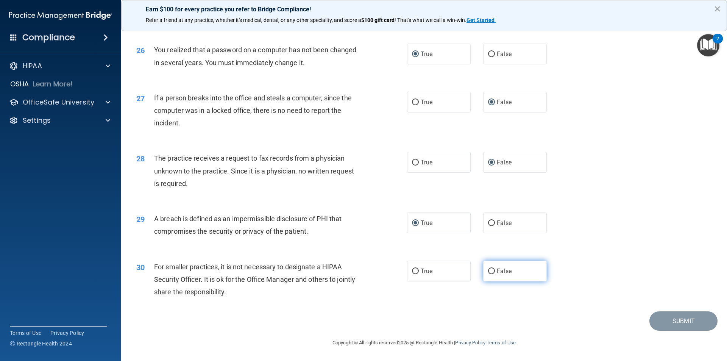
click at [488, 273] on input "False" at bounding box center [491, 271] width 7 height 6
radio input "true"
click at [677, 319] on button "Submit" at bounding box center [683, 320] width 68 height 19
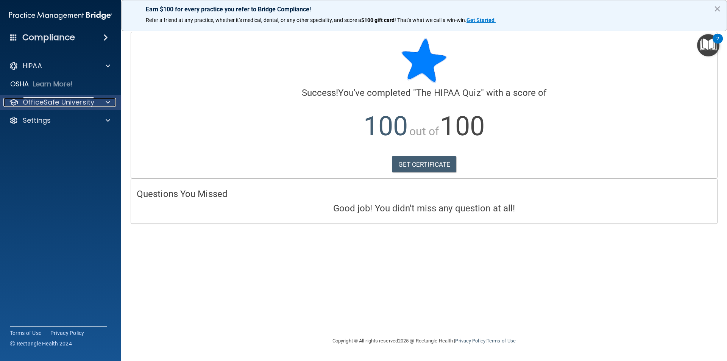
click at [75, 100] on p "OfficeSafe University" at bounding box center [59, 102] width 72 height 9
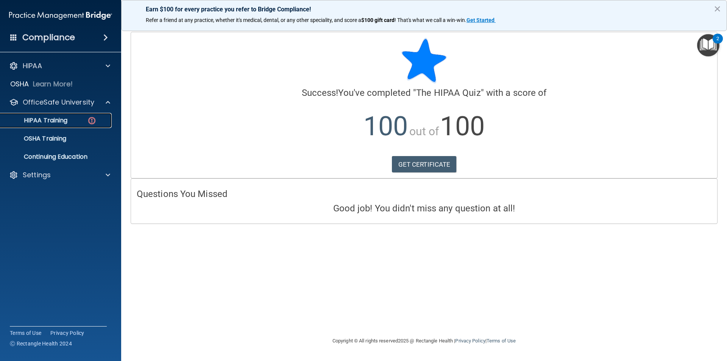
click at [66, 117] on p "HIPAA Training" at bounding box center [36, 121] width 62 height 8
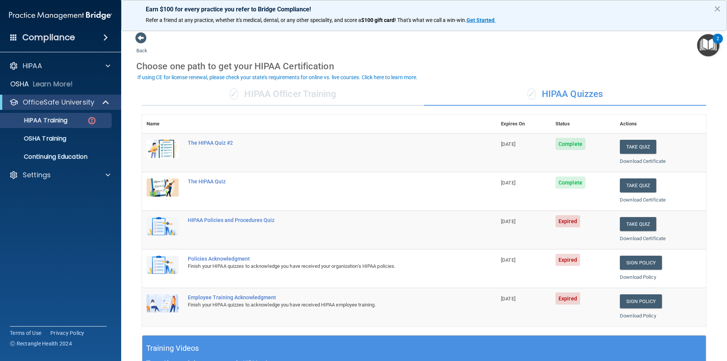
click at [568, 219] on span "Expired" at bounding box center [567, 221] width 25 height 12
click at [642, 228] on button "Take Quiz" at bounding box center [638, 224] width 36 height 14
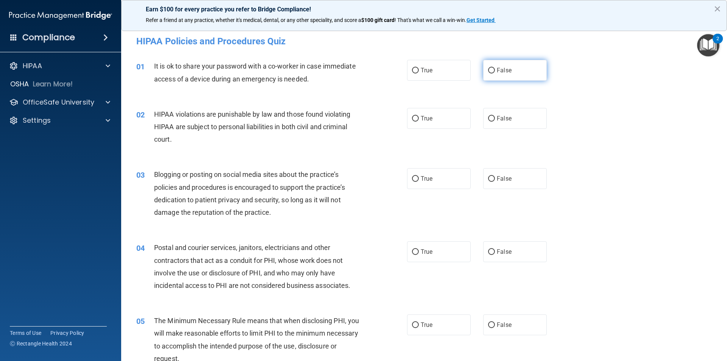
click at [489, 69] on input "False" at bounding box center [491, 71] width 7 height 6
radio input "true"
click at [412, 122] on label "True" at bounding box center [439, 118] width 64 height 21
click at [412, 122] on input "True" at bounding box center [415, 119] width 7 height 6
radio input "true"
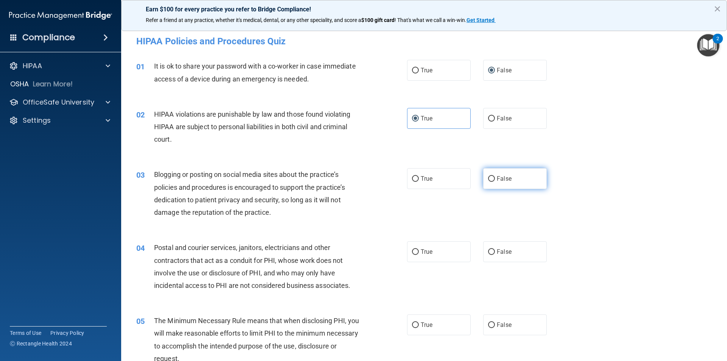
click at [488, 181] on input "False" at bounding box center [491, 179] width 7 height 6
radio input "true"
drag, startPoint x: 412, startPoint y: 253, endPoint x: 475, endPoint y: 272, distance: 65.6
click at [412, 253] on input "True" at bounding box center [415, 252] width 7 height 6
radio input "true"
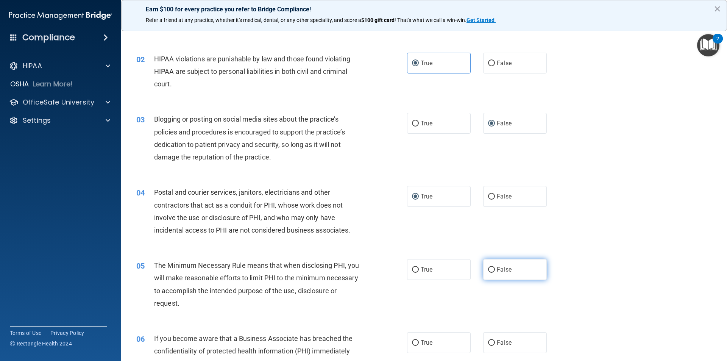
scroll to position [114, 0]
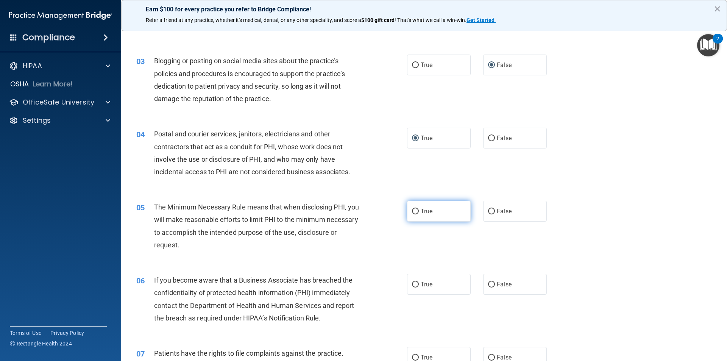
click at [412, 214] on input "True" at bounding box center [415, 212] width 7 height 6
radio input "true"
click at [490, 284] on input "False" at bounding box center [491, 285] width 7 height 6
radio input "true"
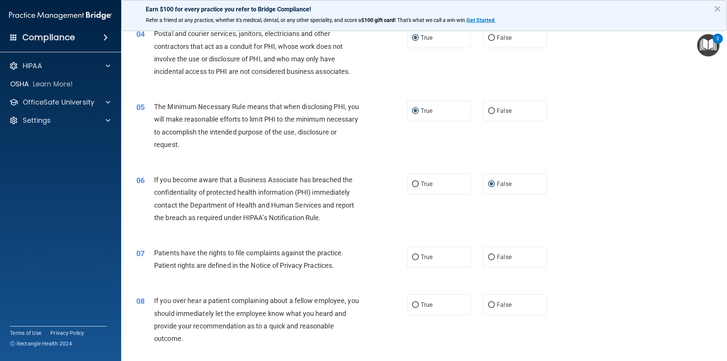
scroll to position [227, 0]
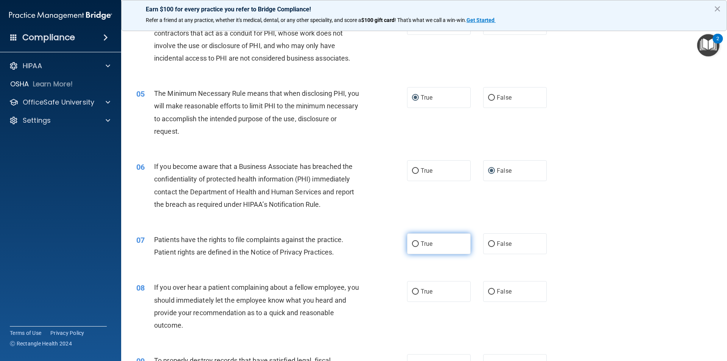
click at [412, 245] on input "True" at bounding box center [415, 244] width 7 height 6
radio input "true"
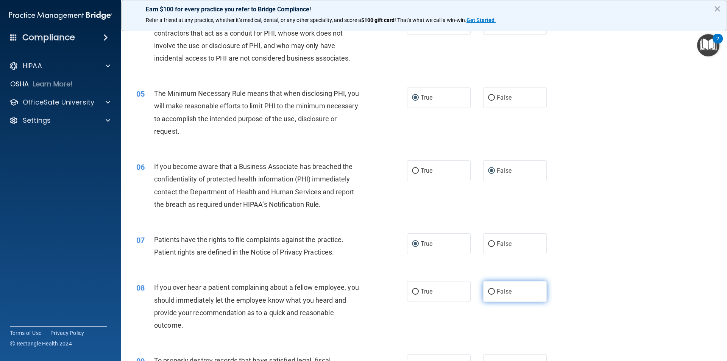
click at [488, 292] on input "False" at bounding box center [491, 292] width 7 height 6
radio input "true"
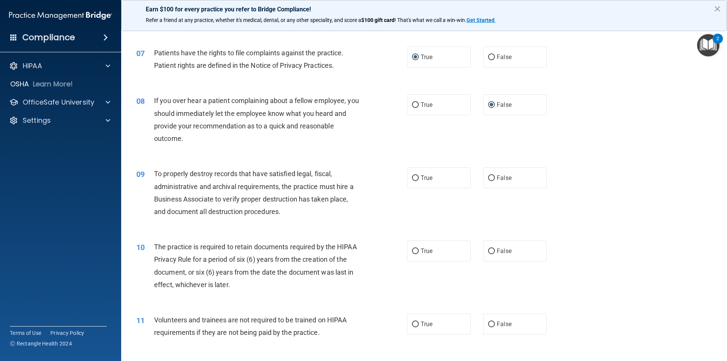
scroll to position [416, 0]
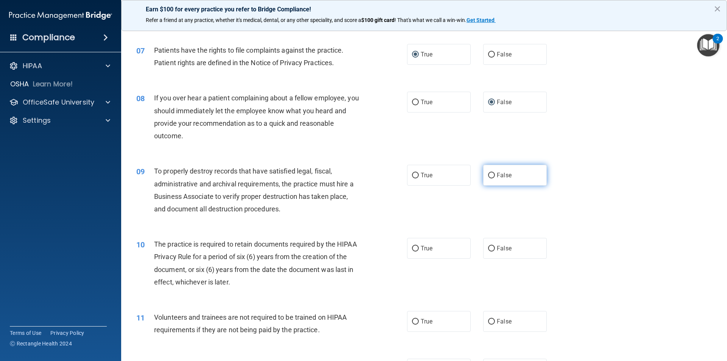
click at [489, 175] on input "False" at bounding box center [491, 176] width 7 height 6
radio input "true"
click at [412, 249] on input "True" at bounding box center [415, 249] width 7 height 6
radio input "true"
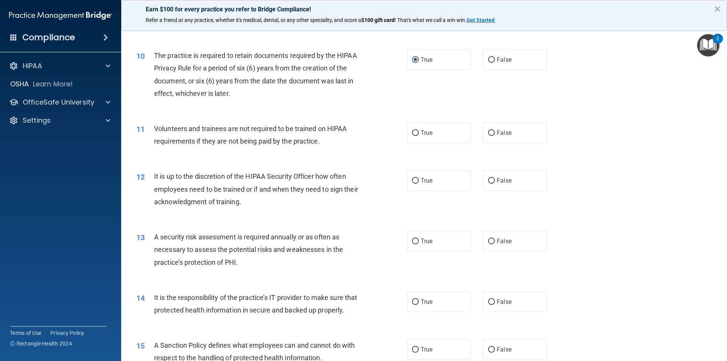
scroll to position [606, 0]
click at [488, 134] on input "False" at bounding box center [491, 132] width 7 height 6
radio input "true"
click at [488, 179] on input "False" at bounding box center [491, 180] width 7 height 6
radio input "true"
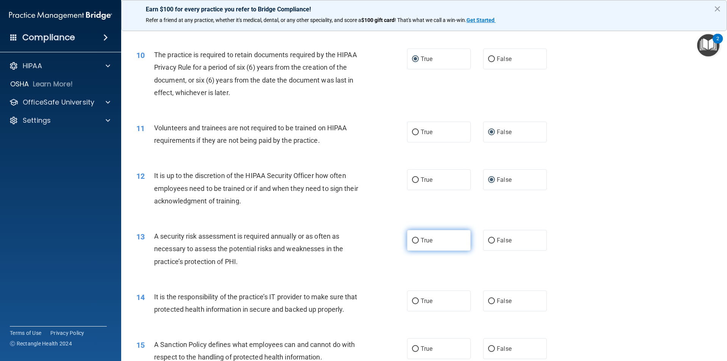
click at [415, 243] on input "True" at bounding box center [415, 241] width 7 height 6
radio input "true"
click at [491, 302] on label "False" at bounding box center [515, 300] width 64 height 21
click at [491, 302] on input "False" at bounding box center [491, 301] width 7 height 6
radio input "true"
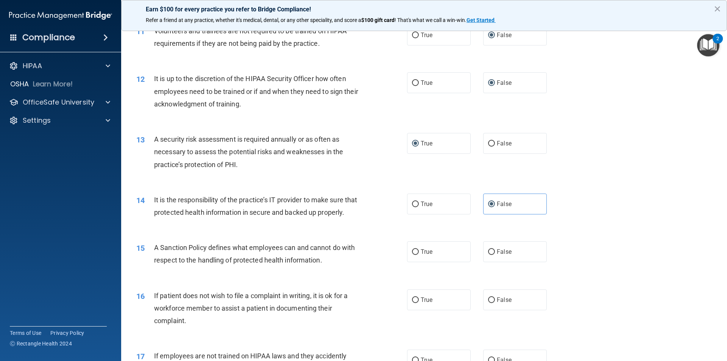
scroll to position [719, 0]
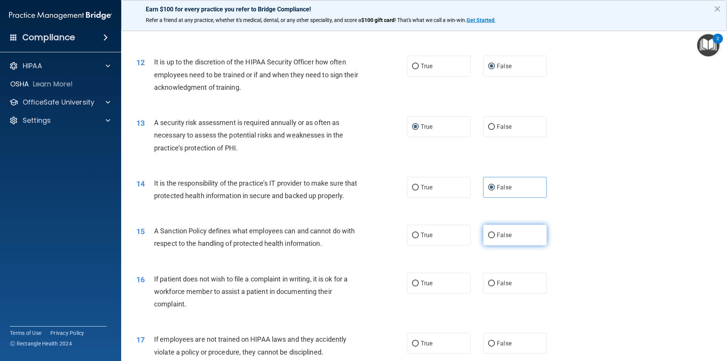
click at [489, 238] on input "False" at bounding box center [491, 235] width 7 height 6
radio input "true"
click at [414, 286] on input "True" at bounding box center [415, 284] width 7 height 6
radio input "true"
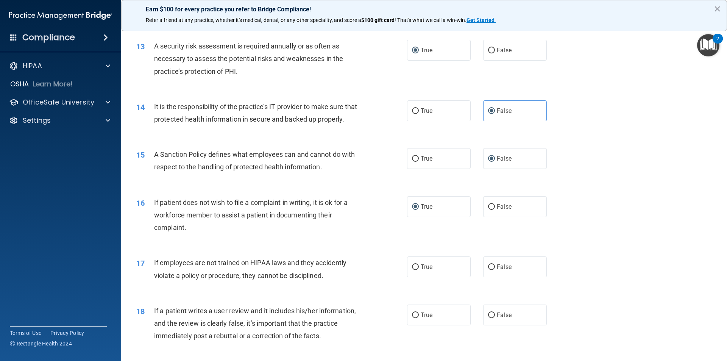
scroll to position [833, 0]
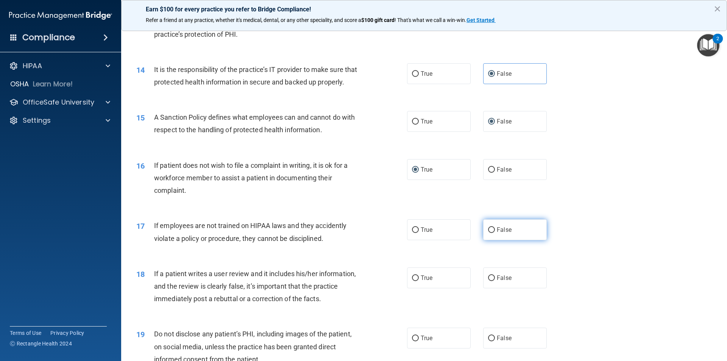
click at [490, 233] on input "False" at bounding box center [491, 230] width 7 height 6
radio input "true"
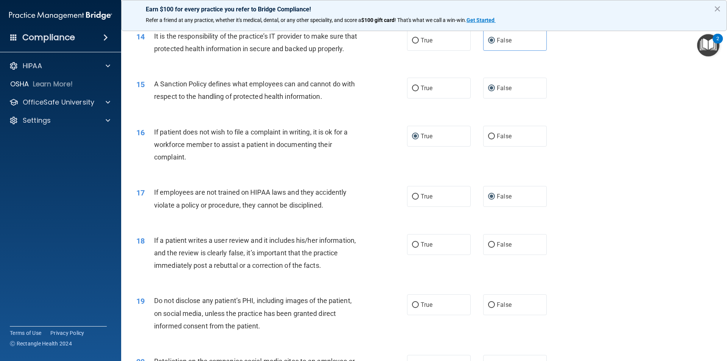
scroll to position [909, 0]
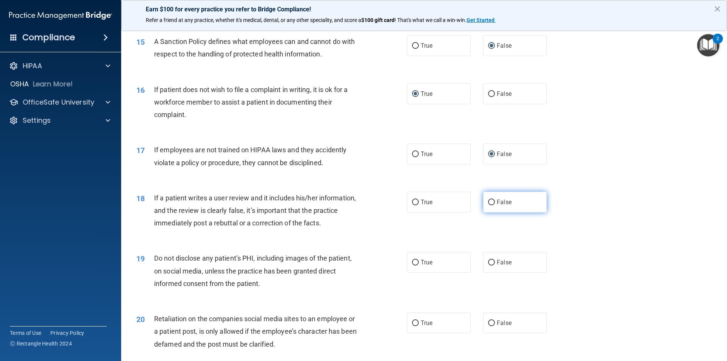
click at [488, 205] on input "False" at bounding box center [491, 203] width 7 height 6
radio input "true"
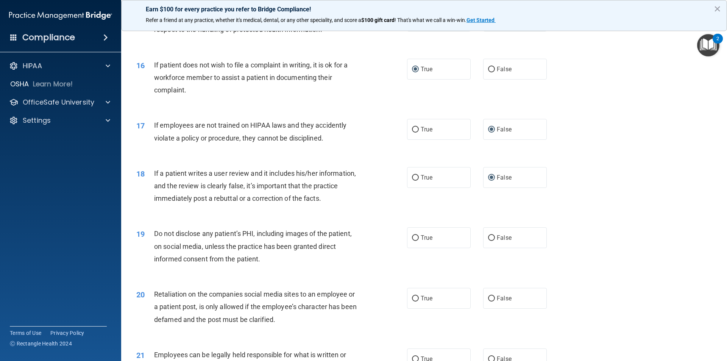
scroll to position [946, 0]
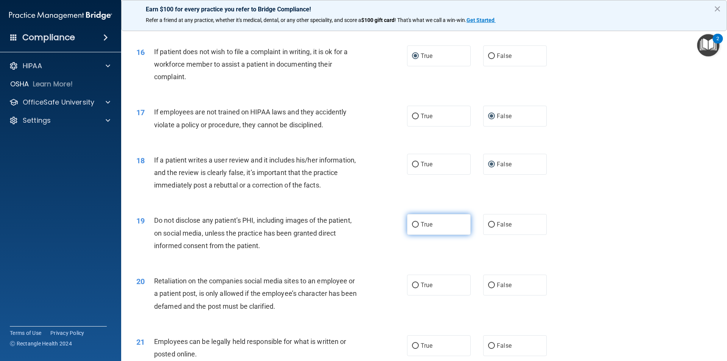
click at [413, 228] on input "True" at bounding box center [415, 225] width 7 height 6
radio input "true"
click at [488, 288] on input "False" at bounding box center [491, 285] width 7 height 6
radio input "true"
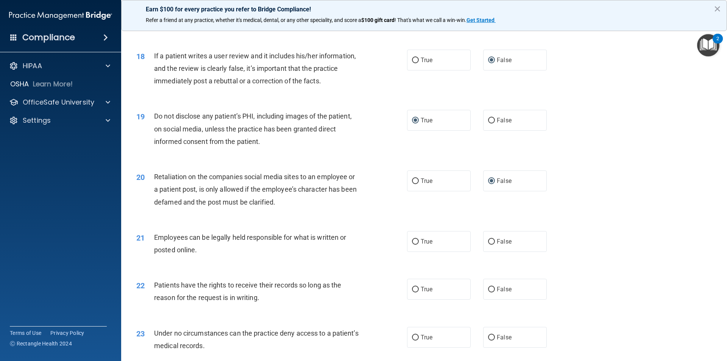
scroll to position [1060, 0]
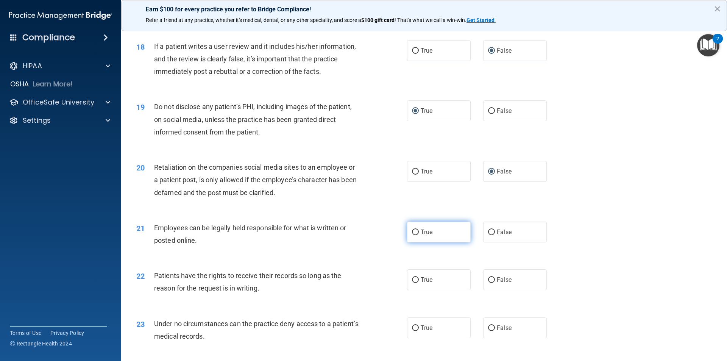
click at [415, 235] on input "True" at bounding box center [415, 232] width 7 height 6
radio input "true"
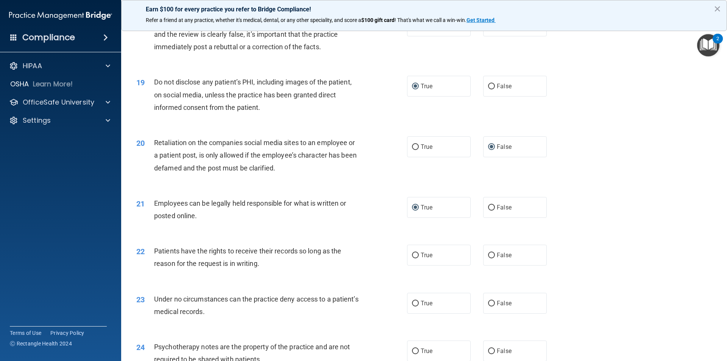
scroll to position [1098, 0]
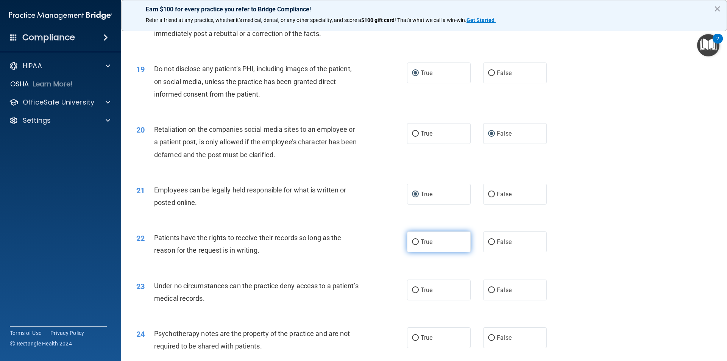
drag, startPoint x: 412, startPoint y: 256, endPoint x: 443, endPoint y: 249, distance: 31.8
click at [438, 250] on label "True" at bounding box center [439, 241] width 64 height 21
click at [419, 245] on input "True" at bounding box center [415, 242] width 7 height 6
radio input "true"
click at [488, 245] on input "False" at bounding box center [491, 242] width 7 height 6
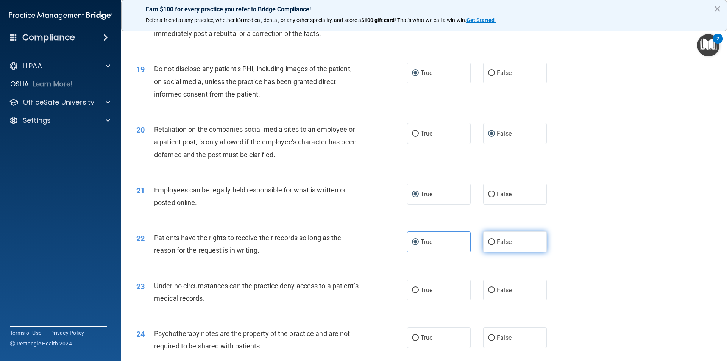
radio input "true"
radio input "false"
click at [490, 293] on input "False" at bounding box center [491, 290] width 7 height 6
radio input "true"
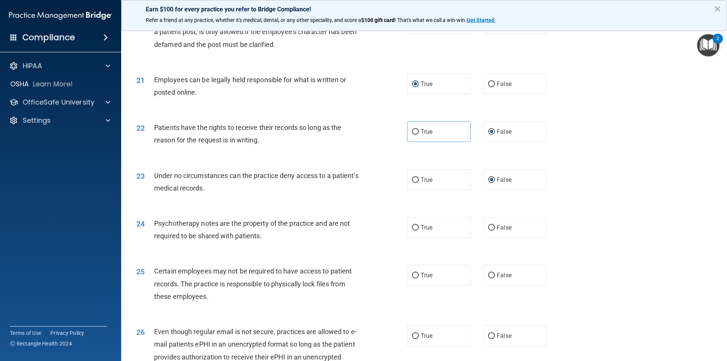
scroll to position [1211, 0]
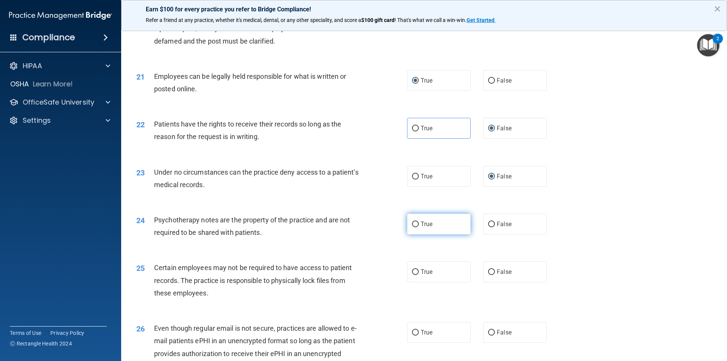
click at [413, 227] on input "True" at bounding box center [415, 224] width 7 height 6
radio input "true"
click at [414, 275] on input "True" at bounding box center [415, 272] width 7 height 6
radio input "true"
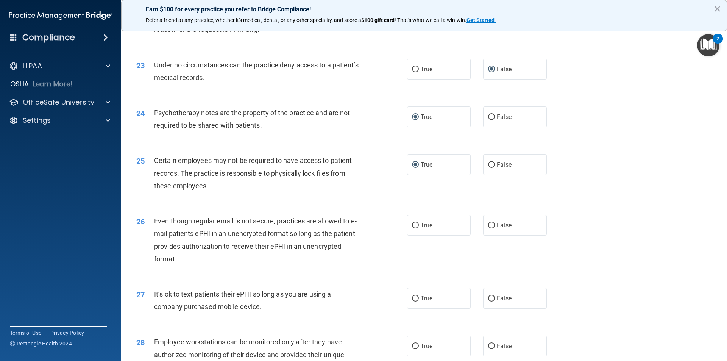
scroll to position [1325, 0]
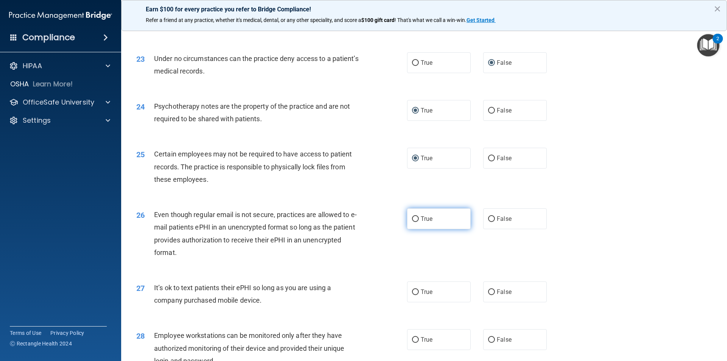
click at [415, 222] on input "True" at bounding box center [415, 219] width 7 height 6
radio input "true"
click at [493, 302] on label "False" at bounding box center [515, 291] width 64 height 21
click at [493, 295] on input "False" at bounding box center [491, 292] width 7 height 6
radio input "true"
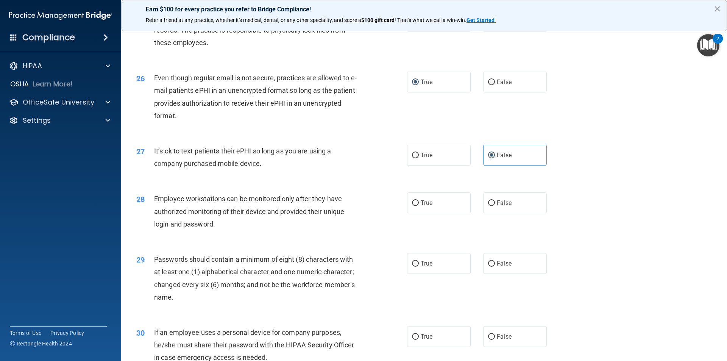
scroll to position [1477, 0]
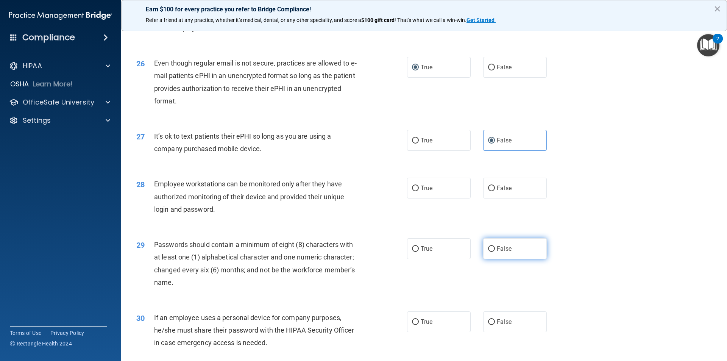
click at [491, 259] on label "False" at bounding box center [515, 248] width 64 height 21
click at [491, 252] on input "False" at bounding box center [491, 249] width 7 height 6
radio input "true"
click at [491, 191] on input "False" at bounding box center [491, 189] width 7 height 6
radio input "true"
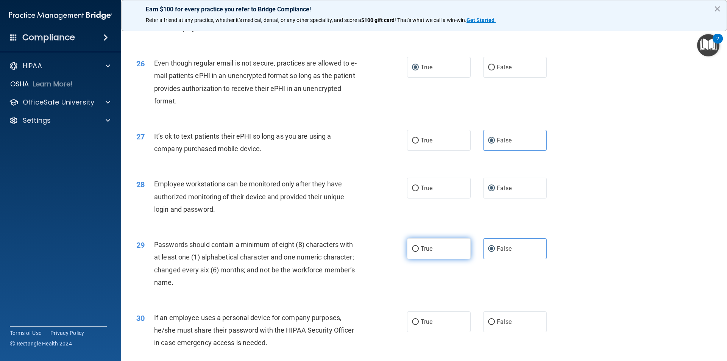
click at [412, 252] on input "True" at bounding box center [415, 249] width 7 height 6
radio input "true"
radio input "false"
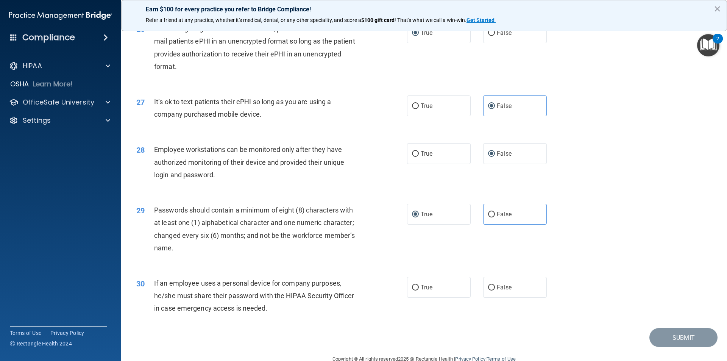
scroll to position [1540, 0]
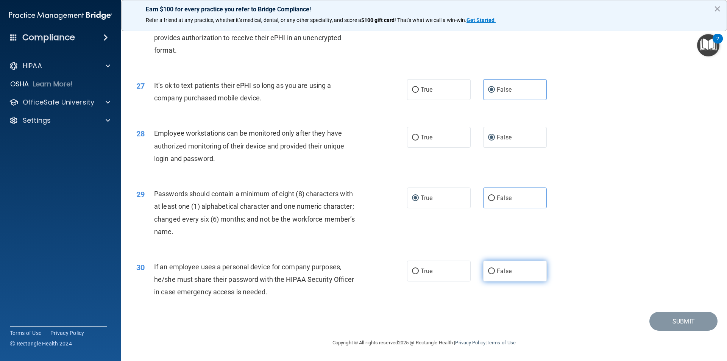
click at [488, 270] on input "False" at bounding box center [491, 271] width 7 height 6
radio input "true"
click at [667, 319] on button "Submit" at bounding box center [683, 321] width 68 height 19
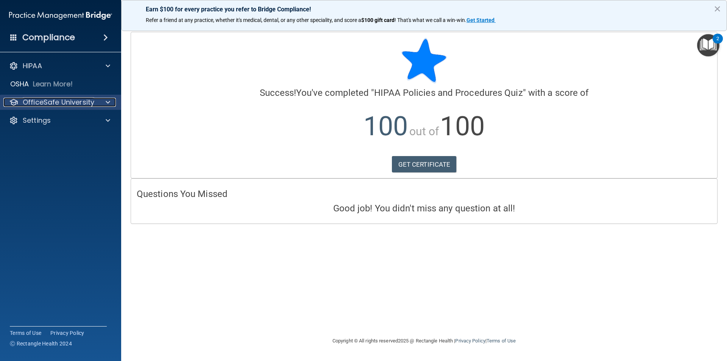
click at [74, 102] on p "OfficeSafe University" at bounding box center [59, 102] width 72 height 9
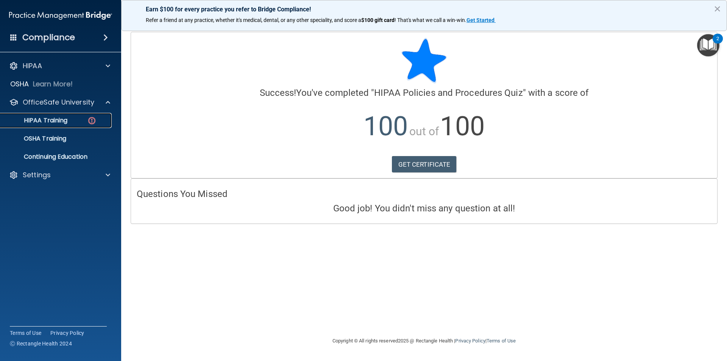
click at [92, 119] on img at bounding box center [91, 120] width 9 height 9
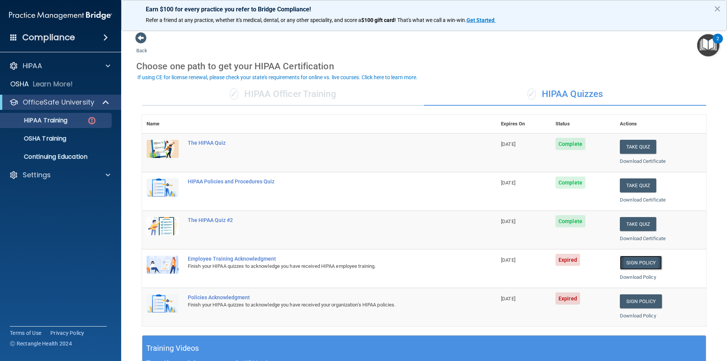
click at [634, 262] on link "Sign Policy" at bounding box center [641, 263] width 42 height 14
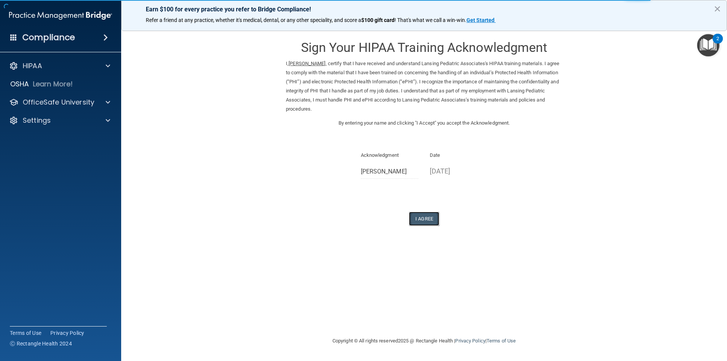
click at [426, 217] on button "I Agree" at bounding box center [424, 219] width 30 height 14
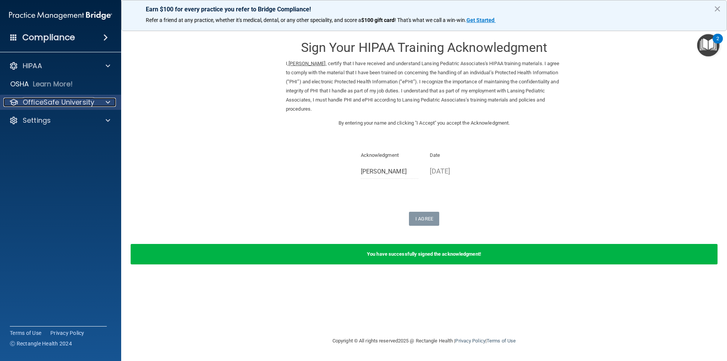
click at [64, 98] on p "OfficeSafe University" at bounding box center [59, 102] width 72 height 9
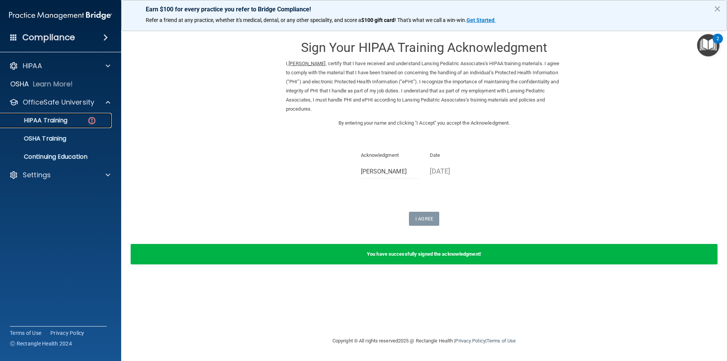
click at [67, 118] on p "HIPAA Training" at bounding box center [36, 121] width 62 height 8
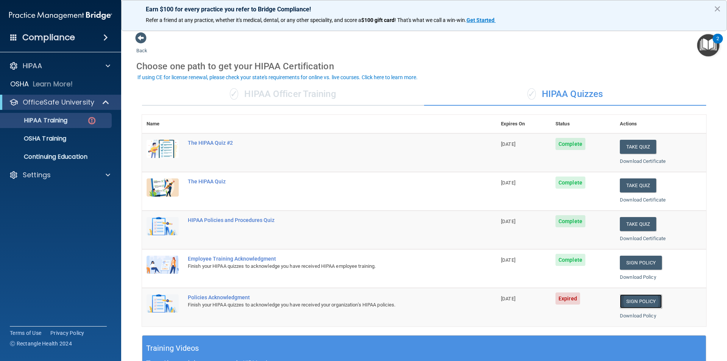
click at [628, 300] on link "Sign Policy" at bounding box center [641, 301] width 42 height 14
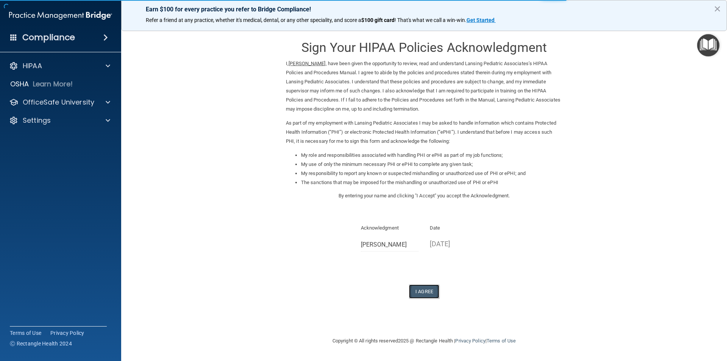
click at [421, 290] on button "I Agree" at bounding box center [424, 291] width 30 height 14
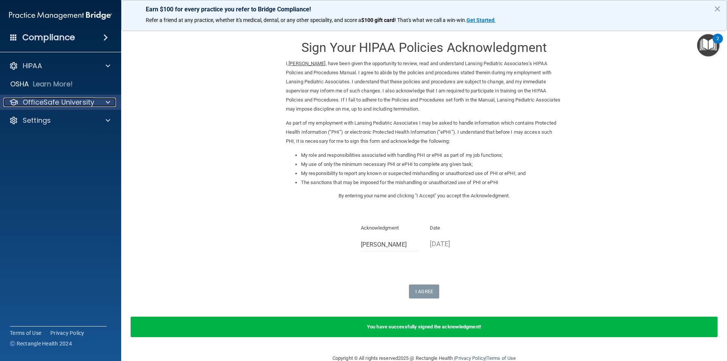
click at [73, 100] on p "OfficeSafe University" at bounding box center [59, 102] width 72 height 9
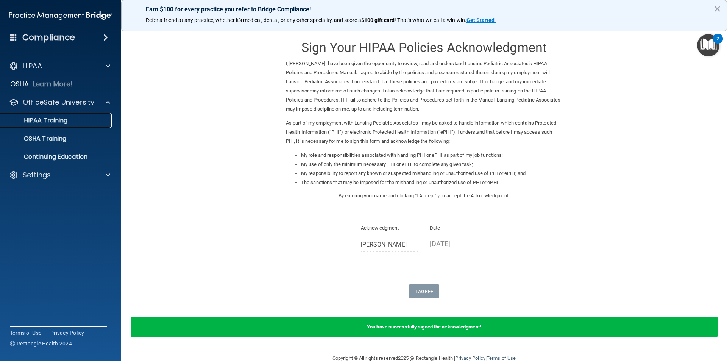
click at [63, 118] on p "HIPAA Training" at bounding box center [36, 121] width 62 height 8
